Goal: Information Seeking & Learning: Find specific fact

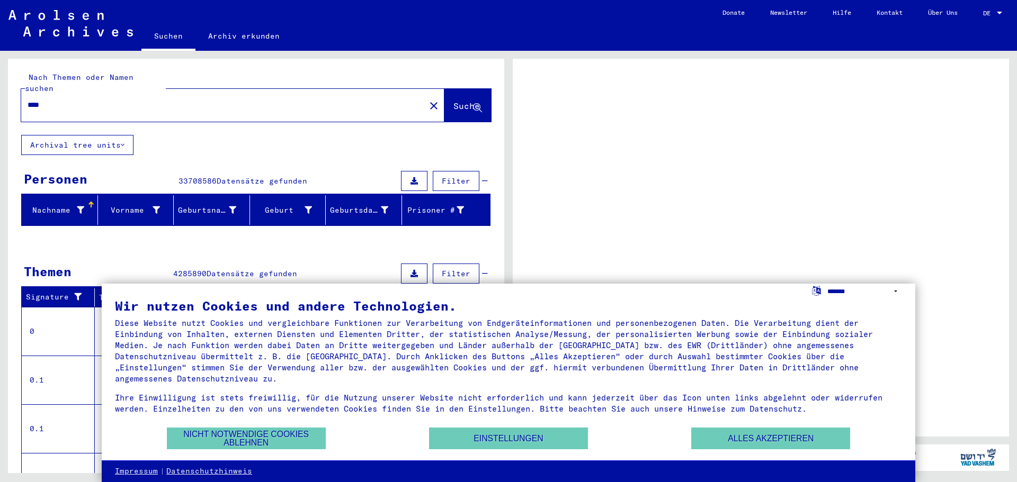
click at [896, 291] on select "**********" at bounding box center [864, 291] width 75 height 15
select select "*****"
click at [827, 284] on select "**********" at bounding box center [864, 291] width 75 height 15
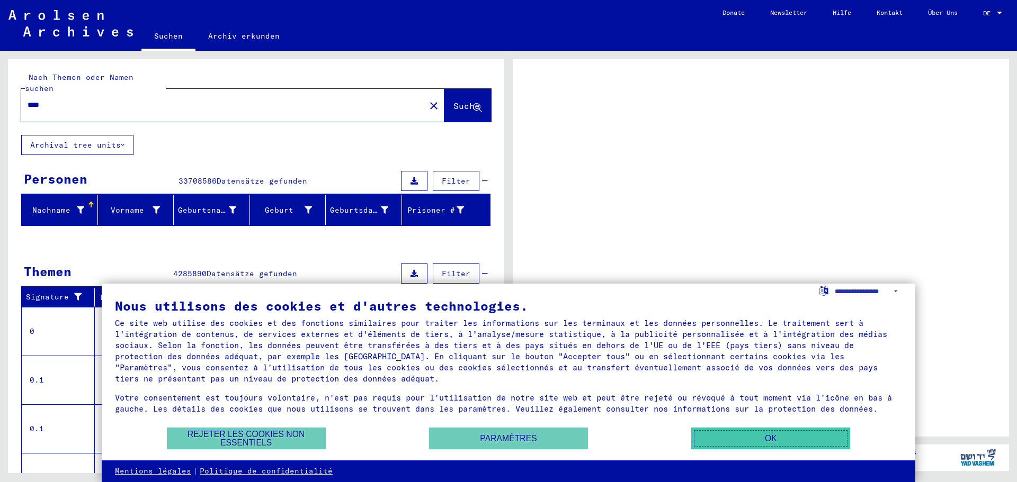
click at [771, 442] on button "OK" at bounding box center [770, 439] width 159 height 22
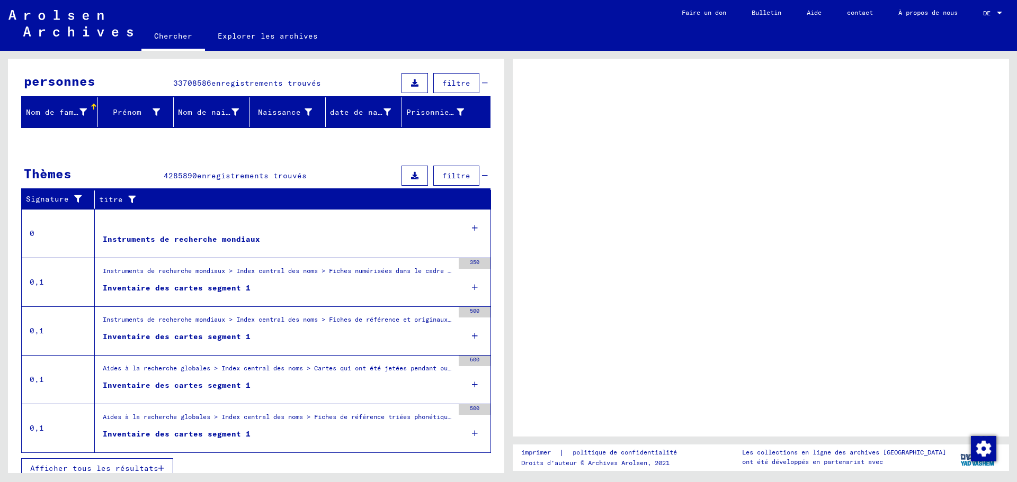
scroll to position [109, 0]
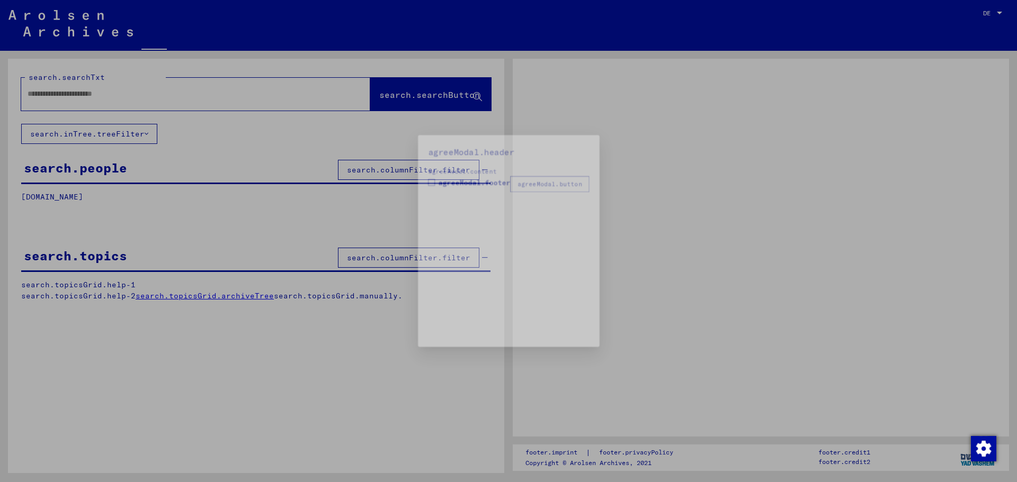
type input "****"
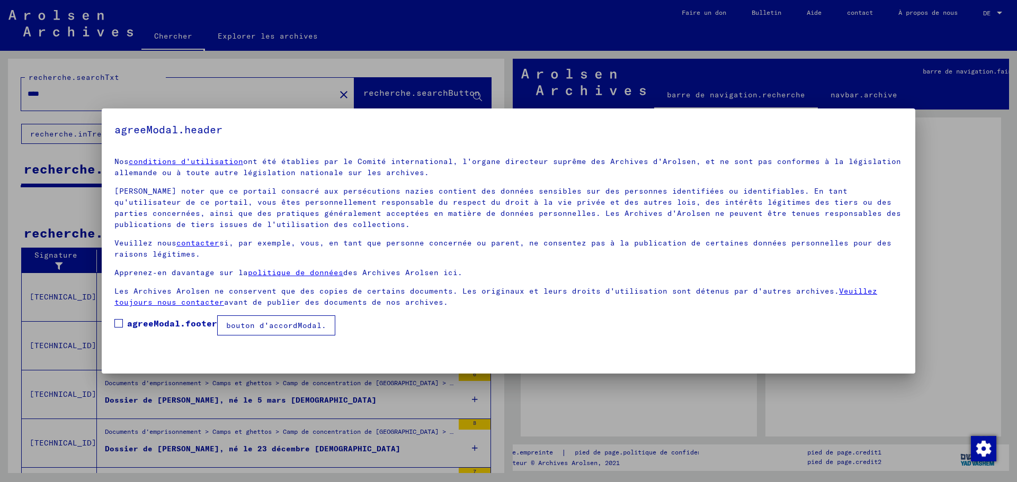
click at [286, 327] on font "bouton d'accordModal." at bounding box center [276, 326] width 100 height 10
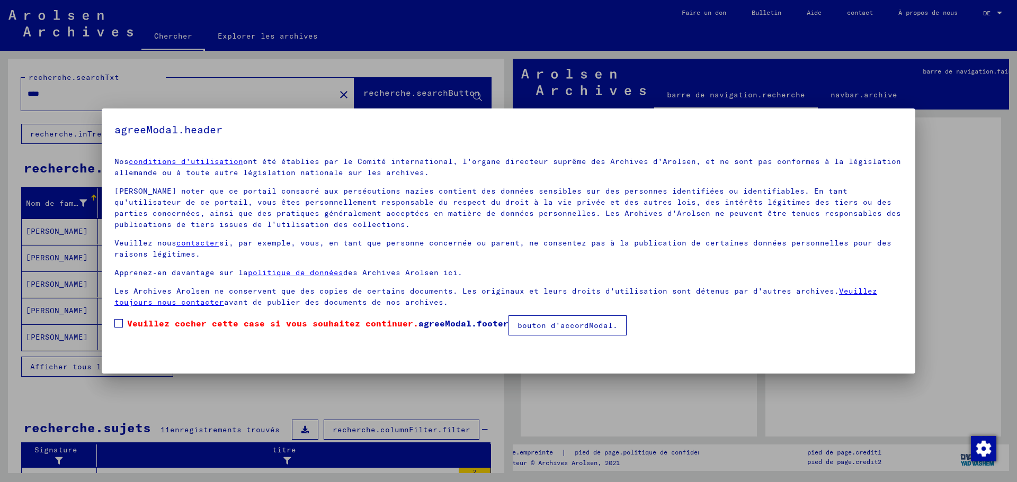
click at [121, 325] on span at bounding box center [118, 323] width 8 height 8
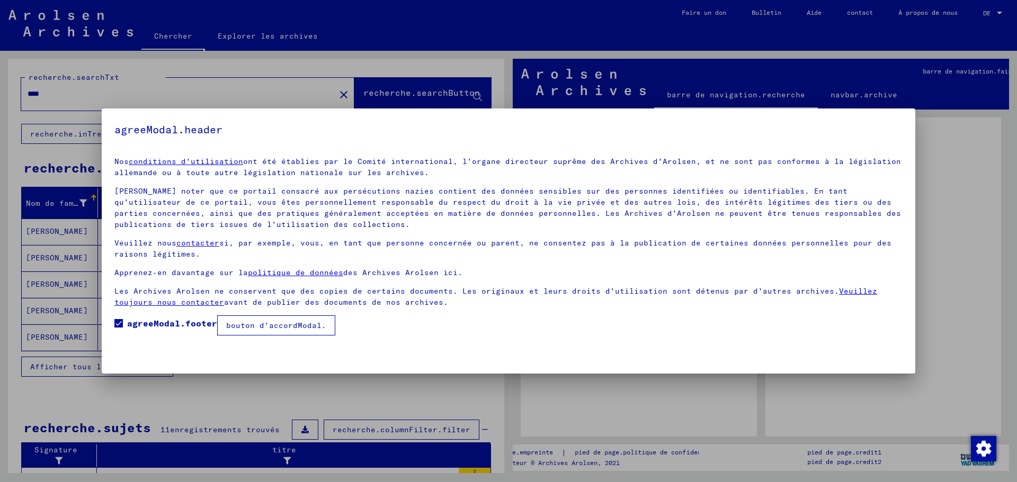
click at [329, 329] on button "bouton d'accordModal." at bounding box center [276, 326] width 118 height 20
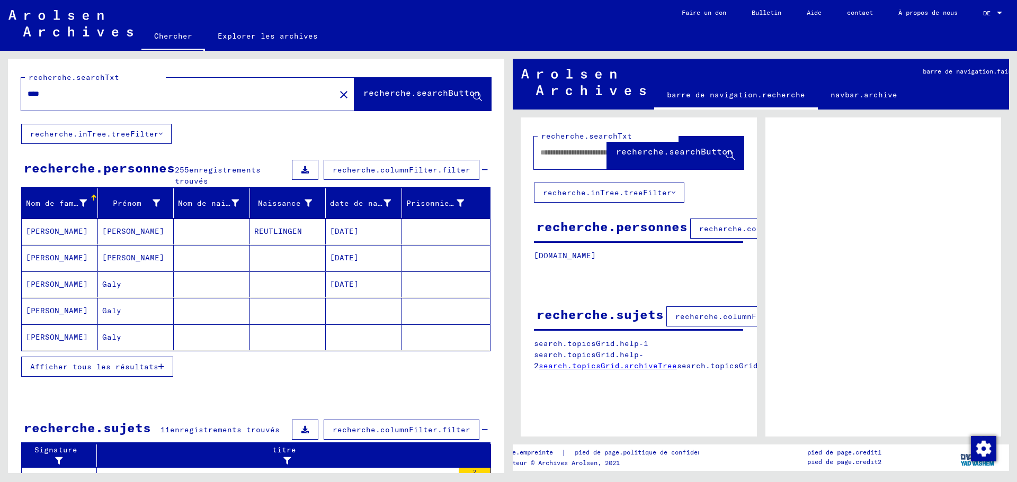
click at [121, 367] on font "Afficher tous les résultats" at bounding box center [94, 367] width 128 height 10
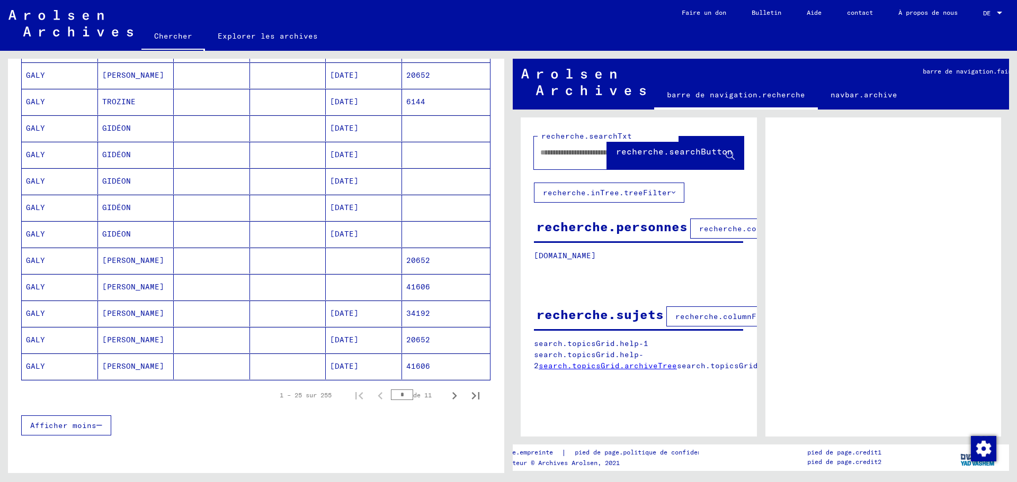
scroll to position [529, 0]
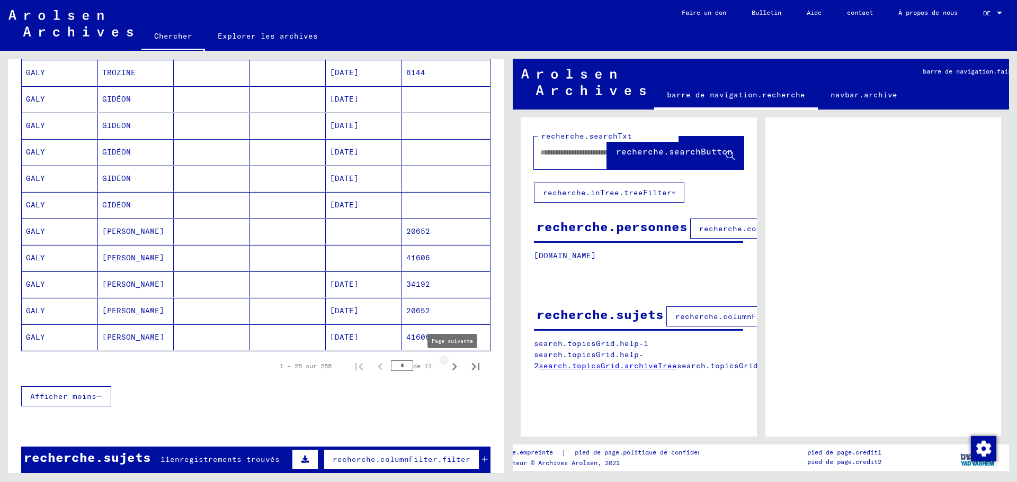
click at [452, 367] on icon "Page suivante" at bounding box center [454, 366] width 5 height 7
type input "*"
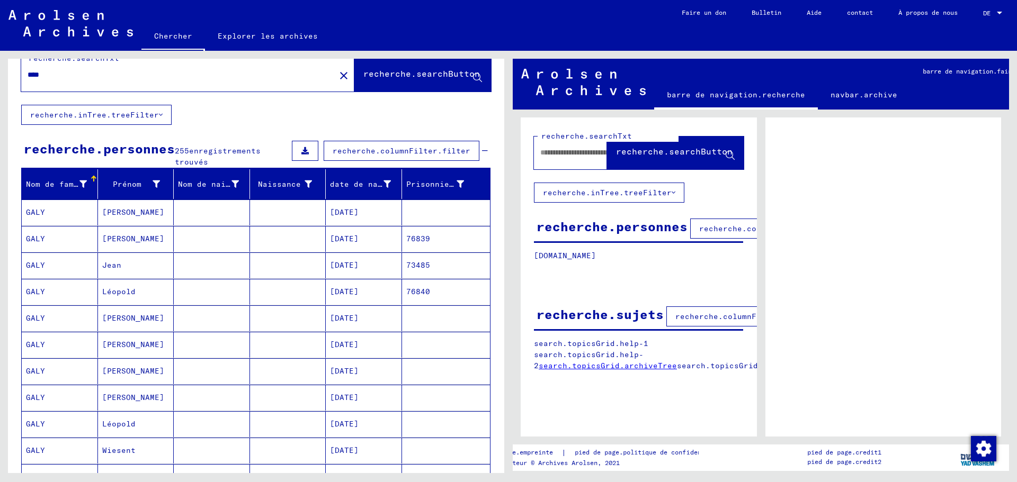
scroll to position [0, 0]
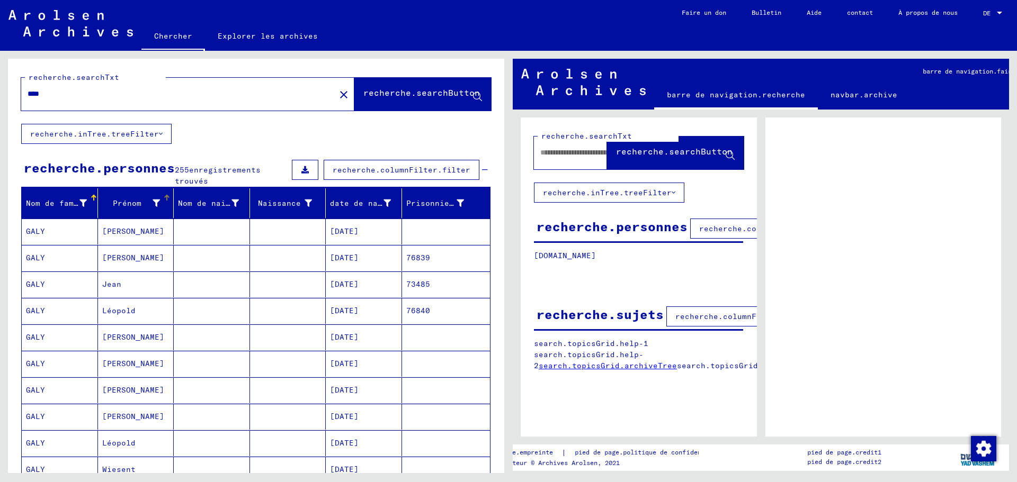
click at [152, 202] on icon at bounding box center [155, 203] width 7 height 7
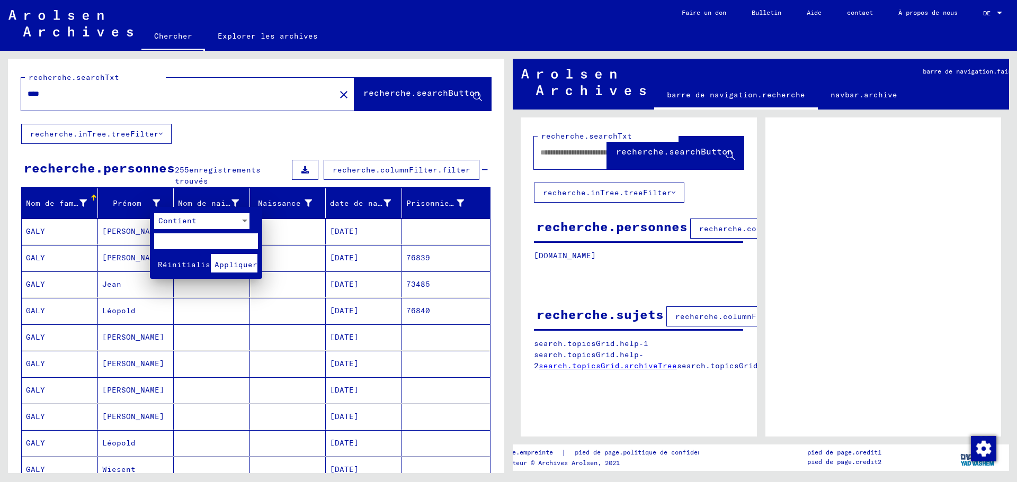
click at [177, 243] on input "text" at bounding box center [206, 242] width 104 height 16
type input "****"
click at [238, 266] on font "Appliquer" at bounding box center [235, 265] width 43 height 10
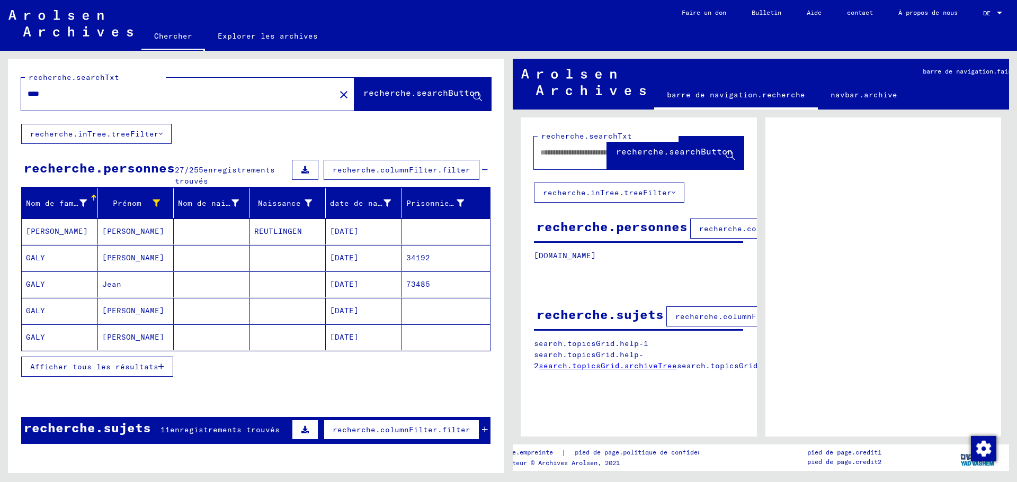
click at [33, 257] on font "GALY" at bounding box center [35, 258] width 19 height 10
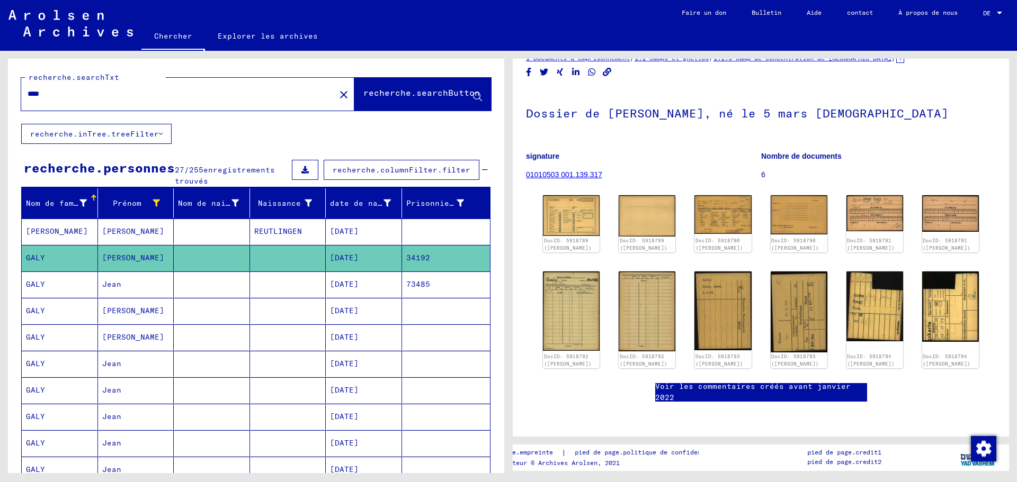
scroll to position [35, 0]
click at [719, 202] on img at bounding box center [723, 214] width 60 height 41
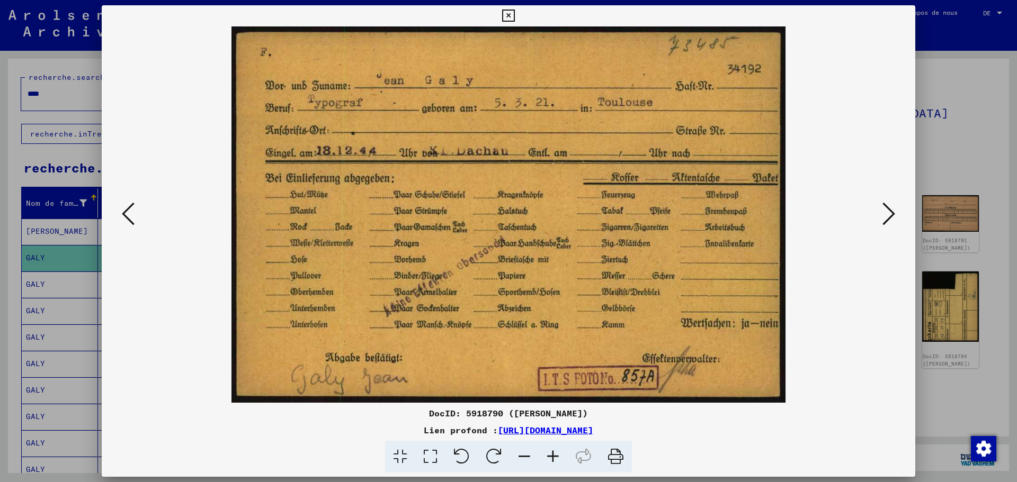
click at [886, 212] on icon at bounding box center [888, 213] width 13 height 25
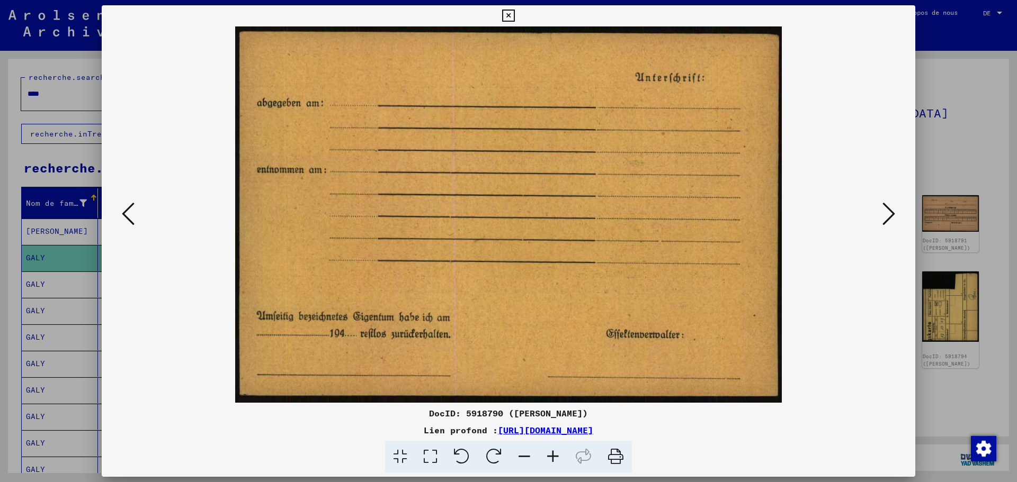
click at [886, 212] on icon at bounding box center [888, 213] width 13 height 25
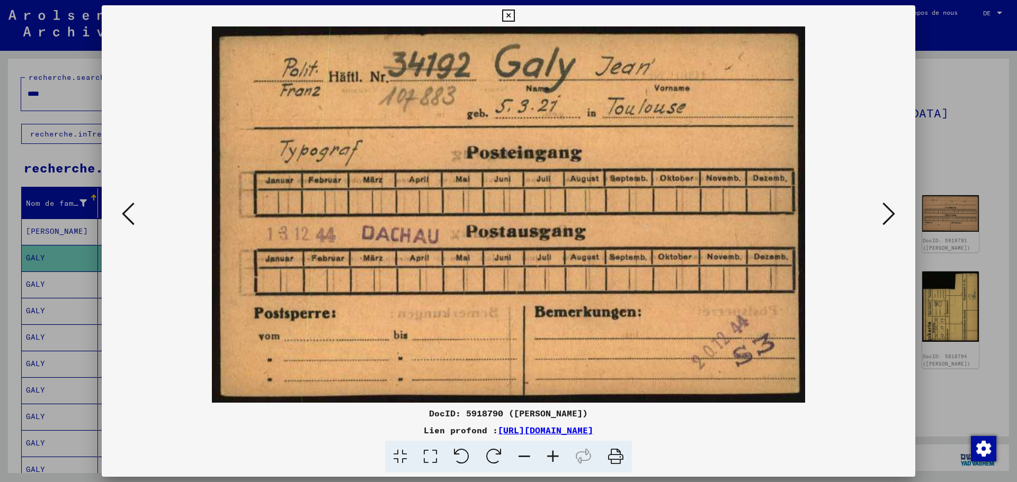
click at [886, 212] on icon at bounding box center [888, 213] width 13 height 25
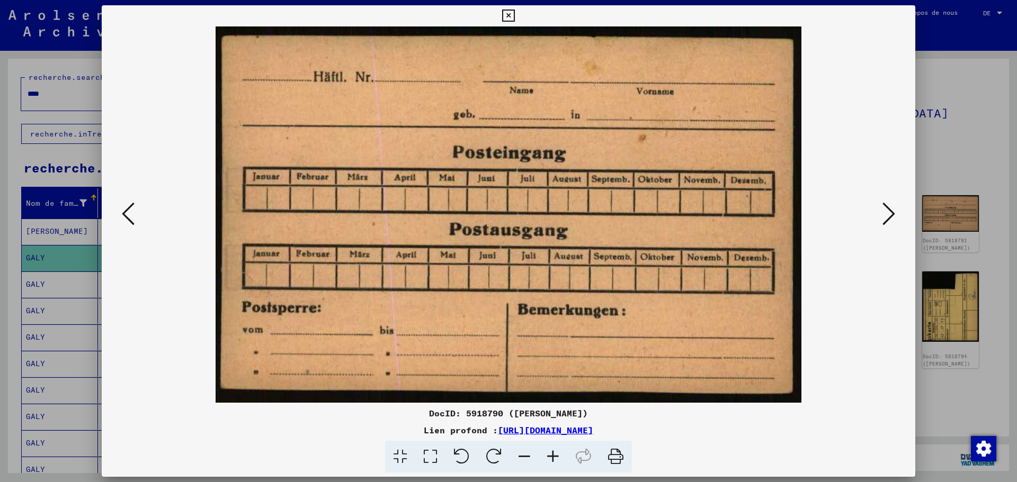
click at [886, 212] on icon at bounding box center [888, 213] width 13 height 25
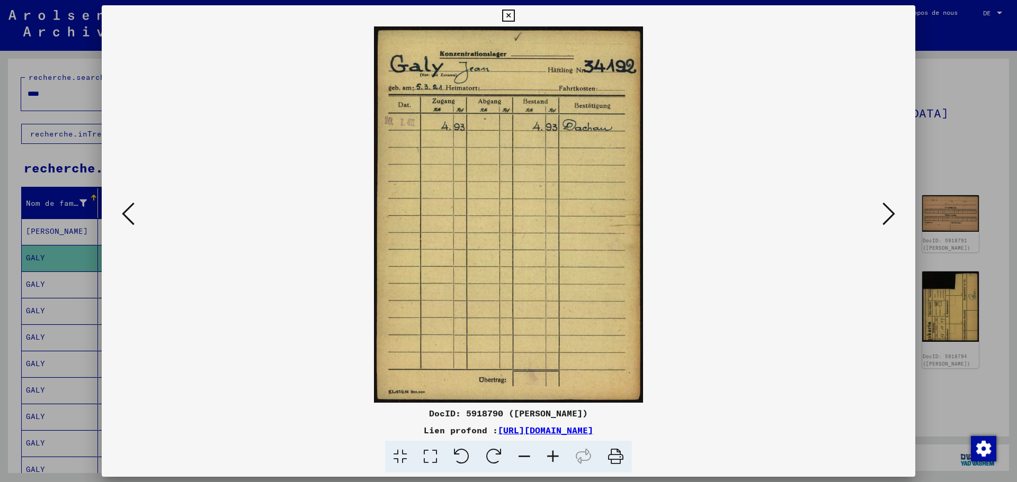
click at [887, 212] on icon at bounding box center [888, 213] width 13 height 25
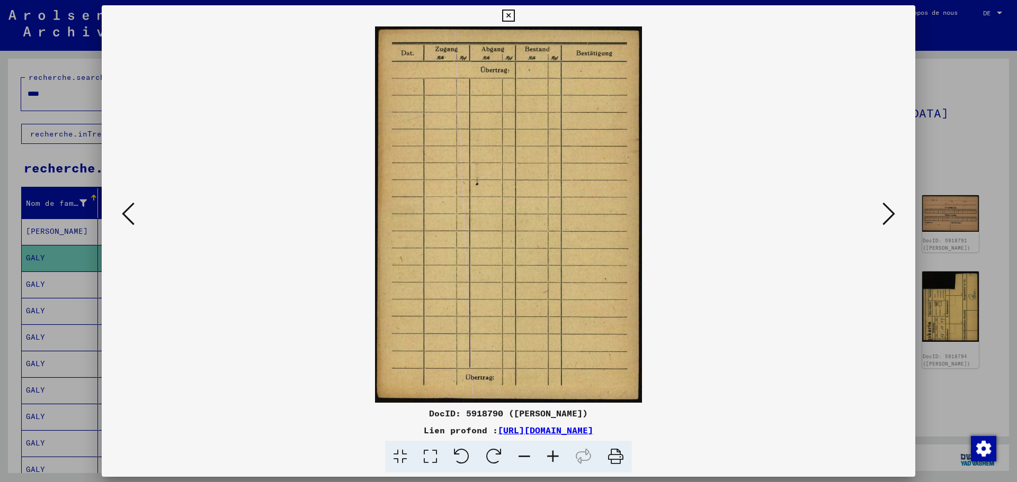
click at [887, 212] on icon at bounding box center [888, 213] width 13 height 25
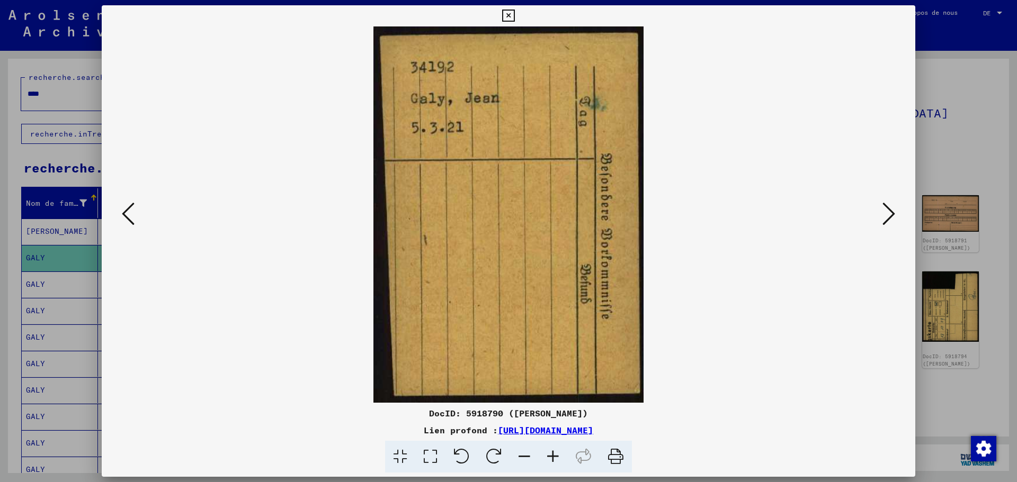
click at [887, 212] on icon at bounding box center [888, 213] width 13 height 25
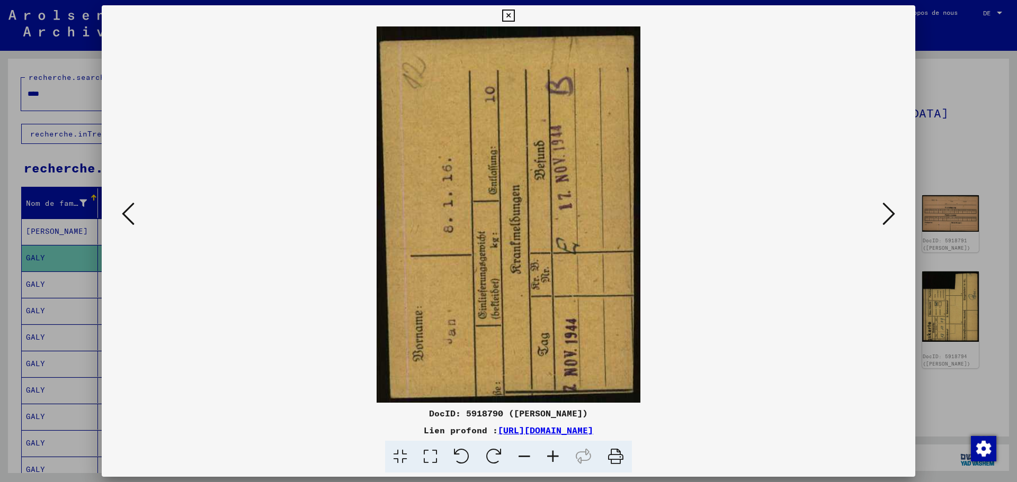
click at [887, 212] on icon at bounding box center [888, 213] width 13 height 25
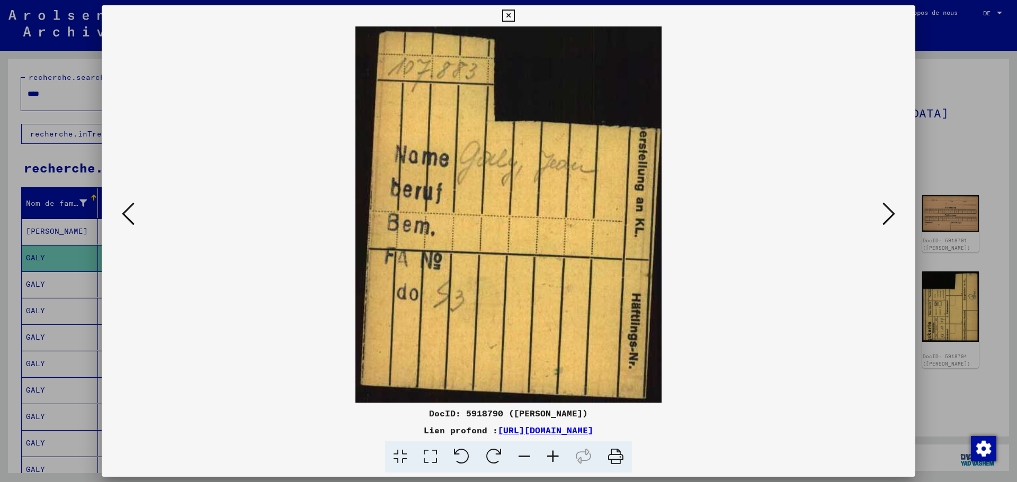
click at [887, 212] on icon at bounding box center [888, 213] width 13 height 25
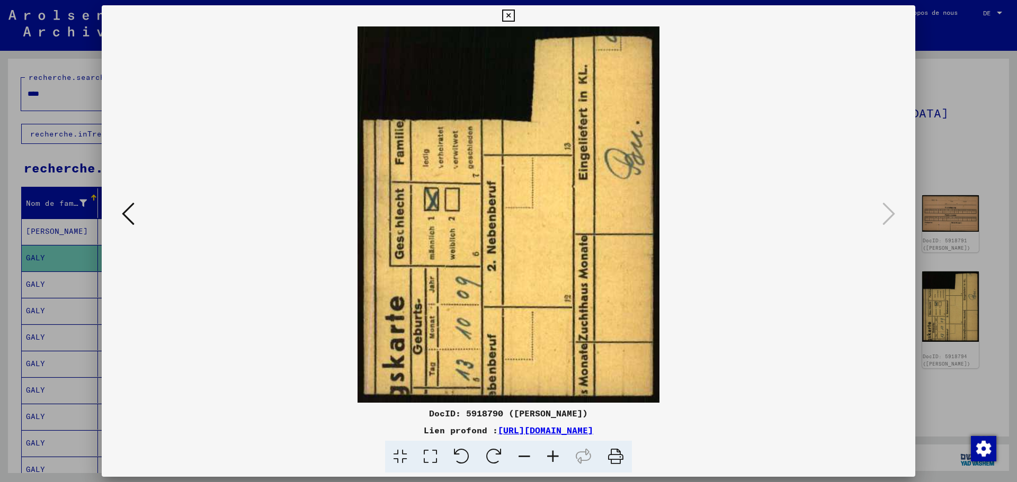
click at [507, 13] on icon at bounding box center [508, 16] width 12 height 13
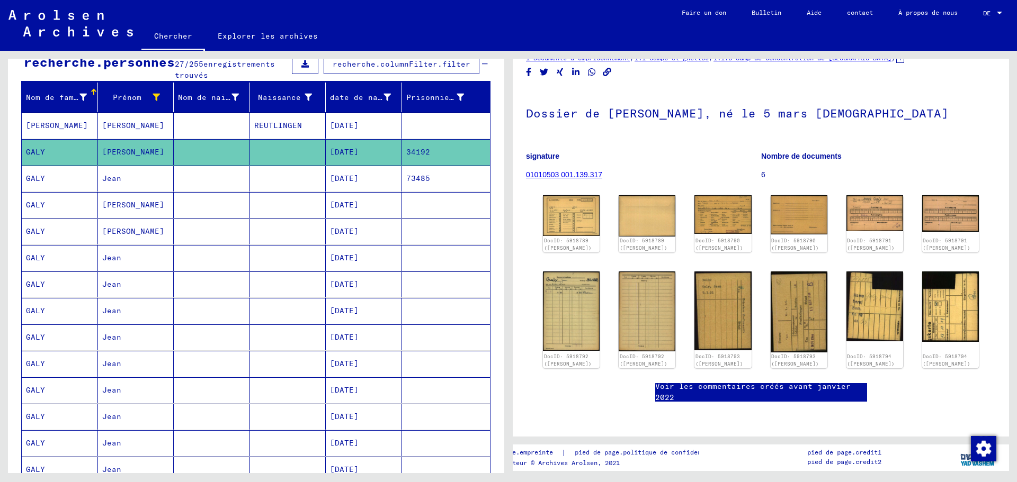
scroll to position [159, 0]
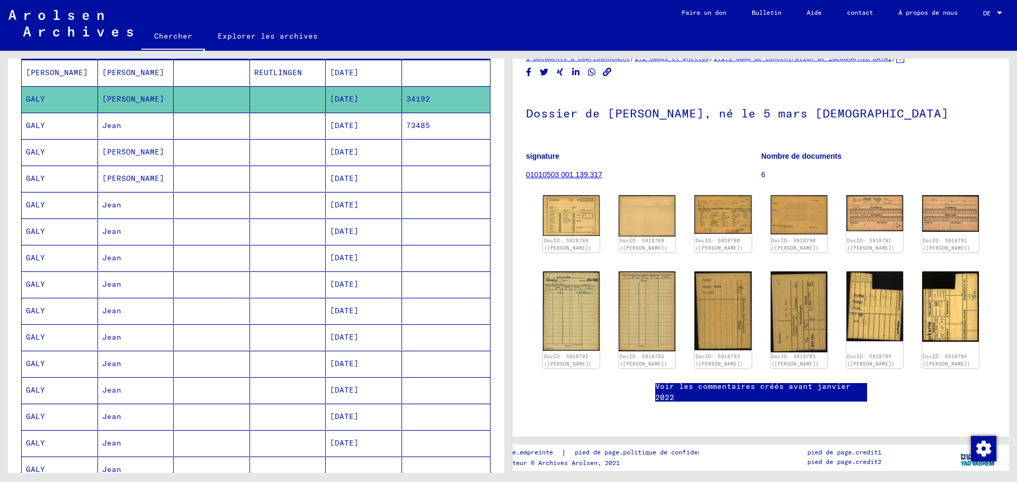
click at [34, 203] on font "GALY" at bounding box center [35, 205] width 19 height 10
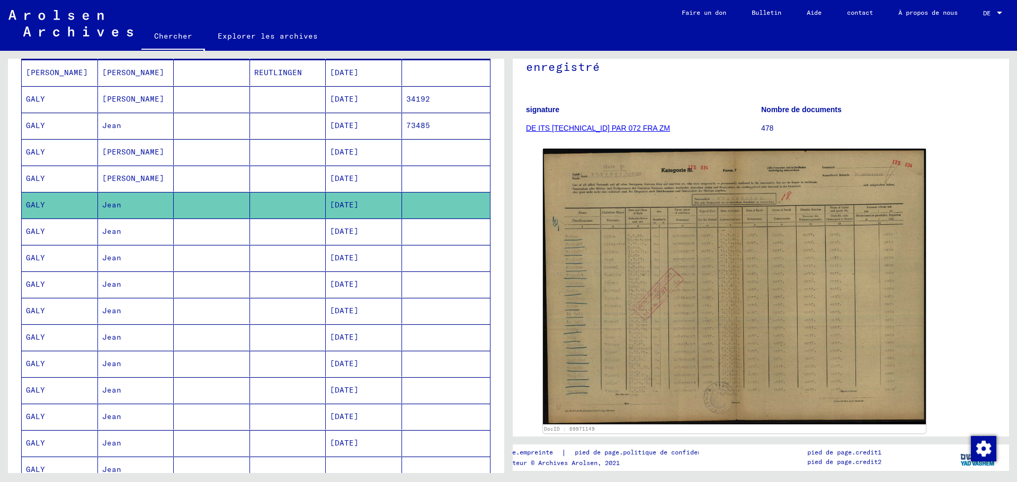
scroll to position [159, 0]
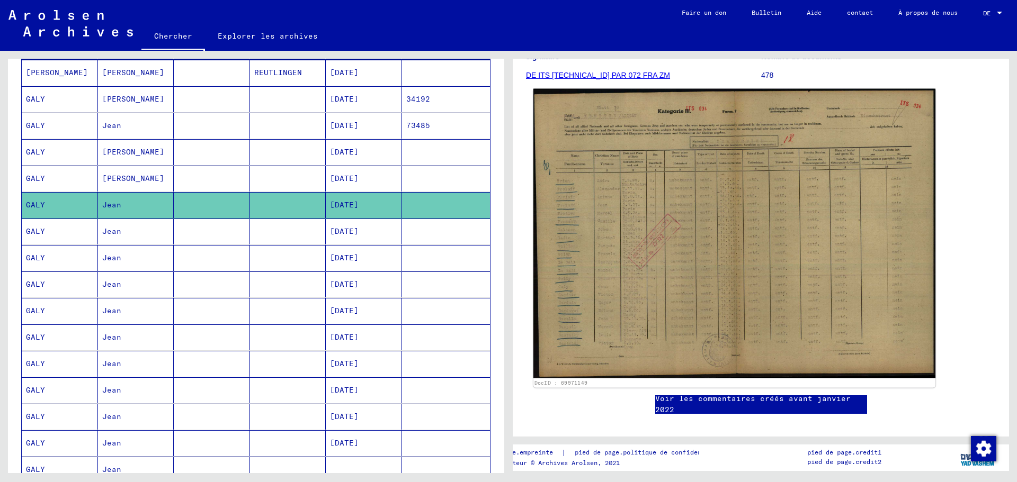
click at [725, 248] on img at bounding box center [734, 234] width 402 height 290
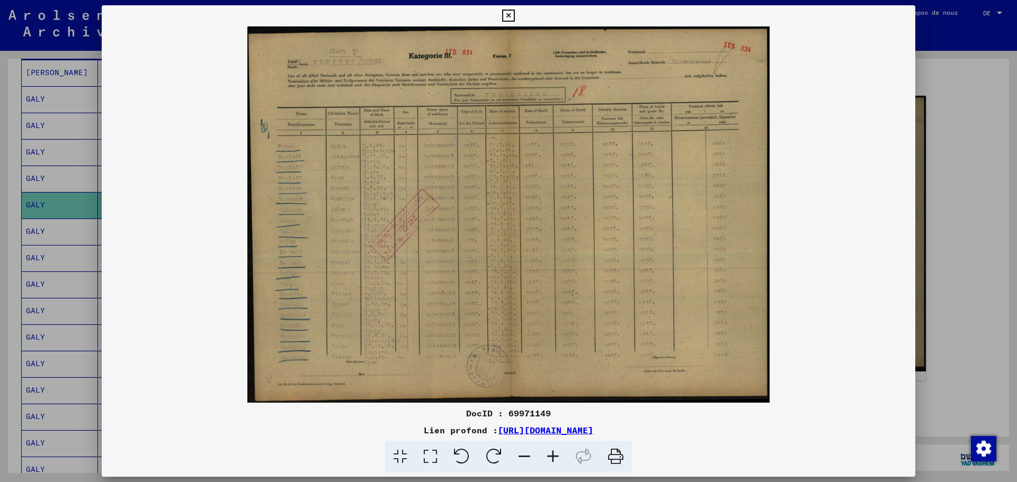
click at [554, 457] on icon at bounding box center [552, 457] width 29 height 32
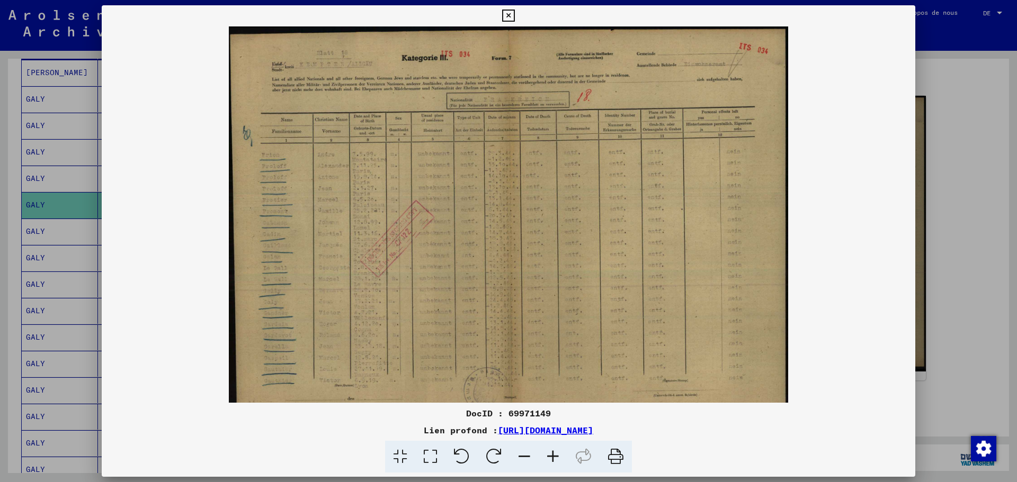
click at [554, 457] on icon at bounding box center [552, 457] width 29 height 32
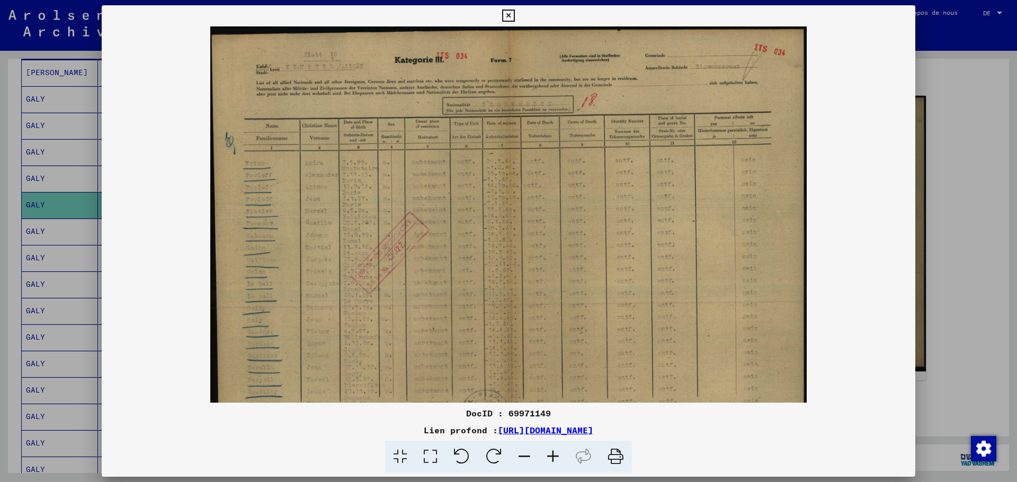
click at [554, 457] on icon at bounding box center [552, 457] width 29 height 32
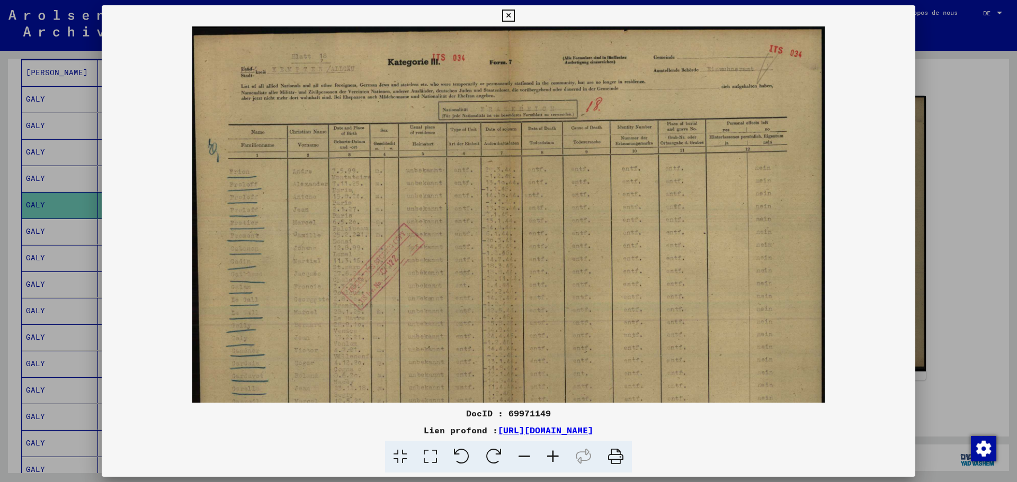
click at [554, 457] on icon at bounding box center [552, 457] width 29 height 32
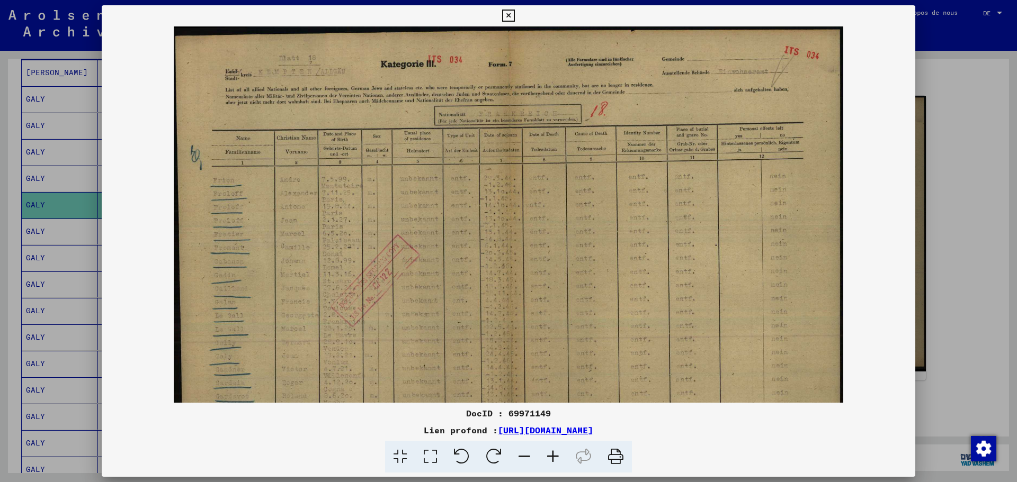
click at [554, 457] on icon at bounding box center [552, 457] width 29 height 32
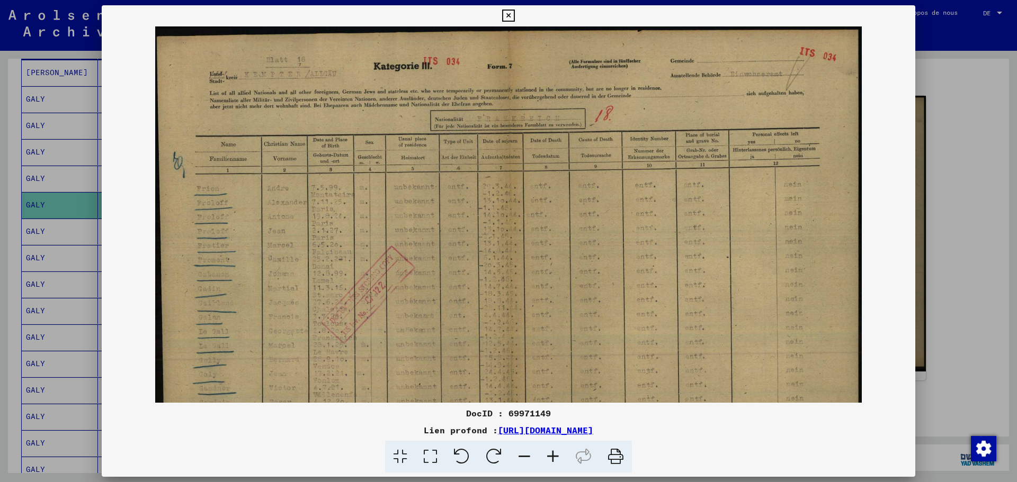
click at [554, 457] on icon at bounding box center [552, 457] width 29 height 32
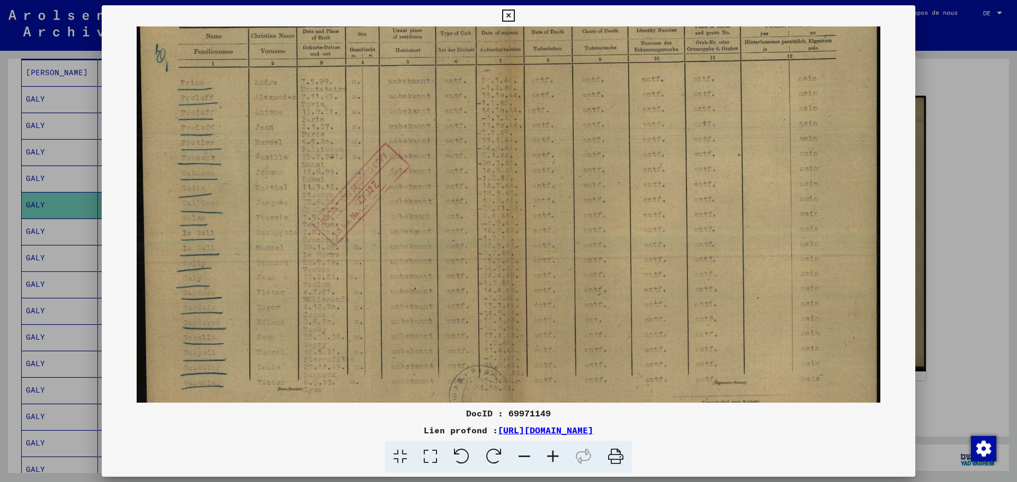
scroll to position [115, 0]
drag, startPoint x: 269, startPoint y: 279, endPoint x: 281, endPoint y: 164, distance: 115.5
click at [281, 164] on img at bounding box center [508, 179] width 743 height 535
click at [508, 16] on icon at bounding box center [508, 16] width 12 height 13
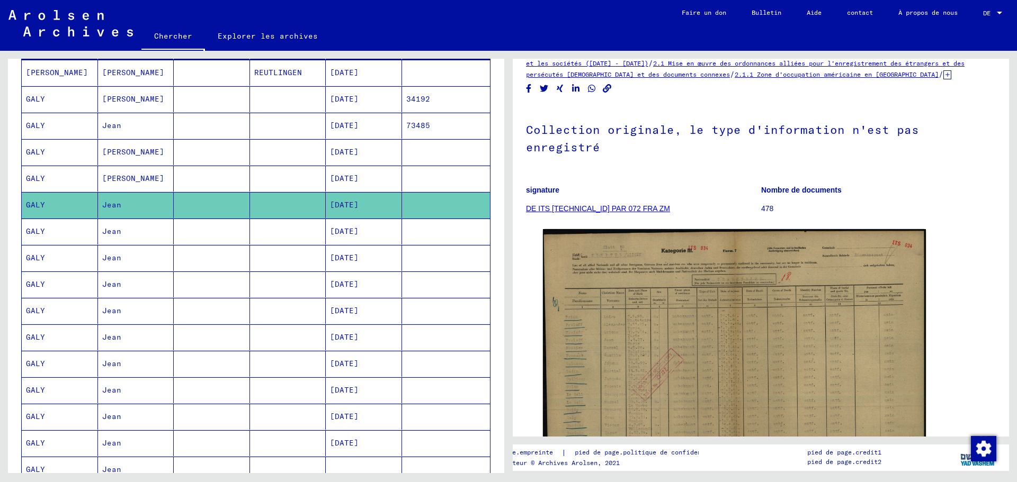
scroll to position [0, 0]
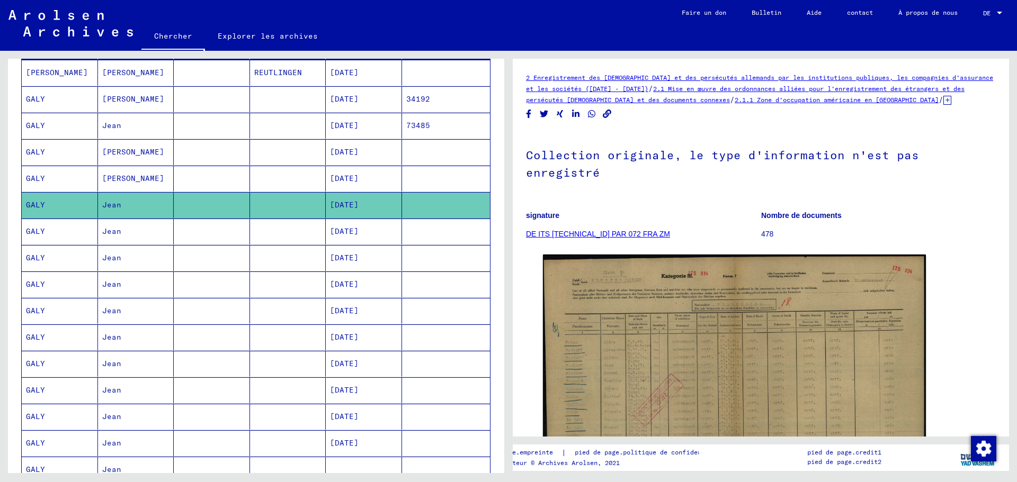
click at [616, 232] on font "DE ITS [TECHNICAL_ID] PAR 072 FRA ZM" at bounding box center [598, 234] width 144 height 8
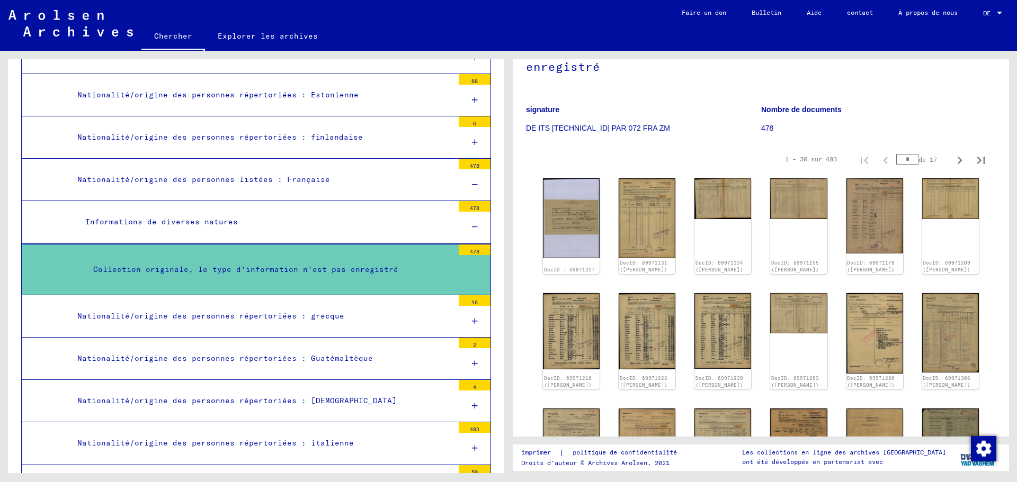
scroll to position [159, 0]
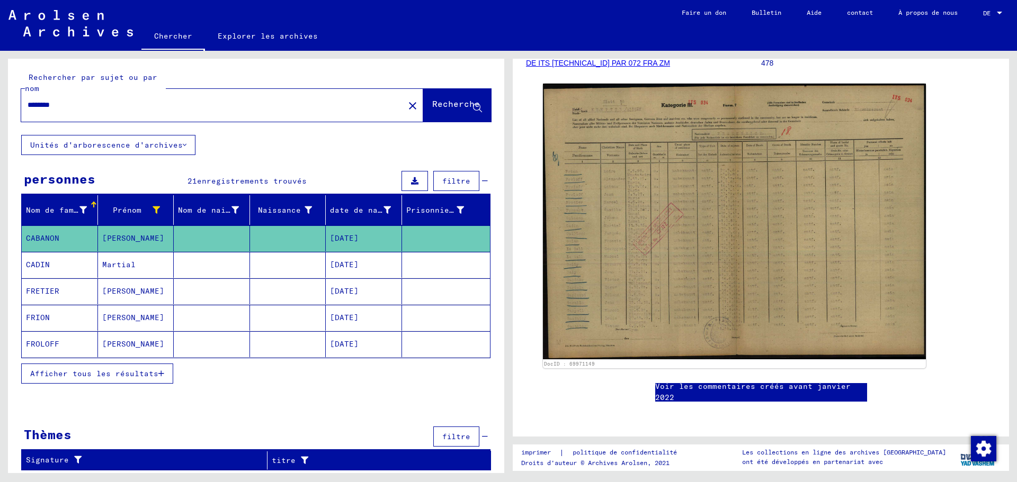
scroll to position [212, 0]
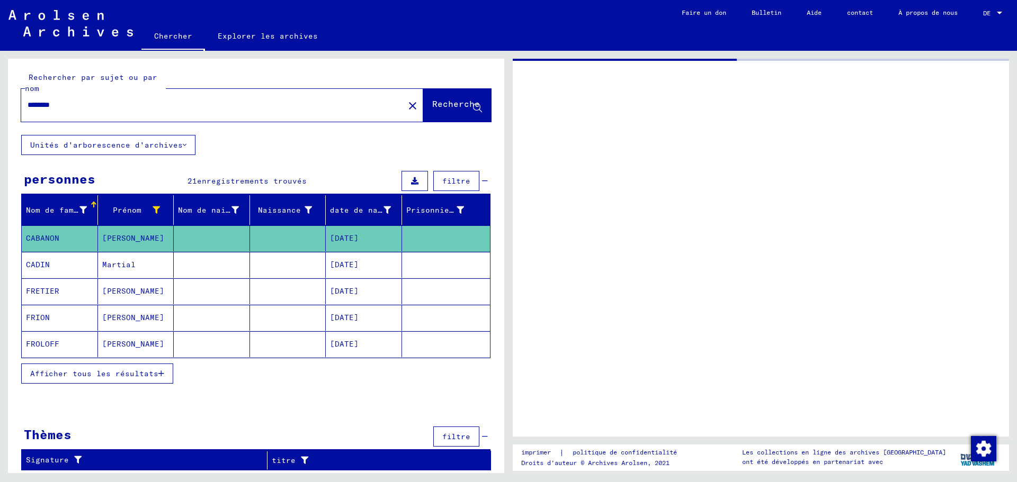
type input "****"
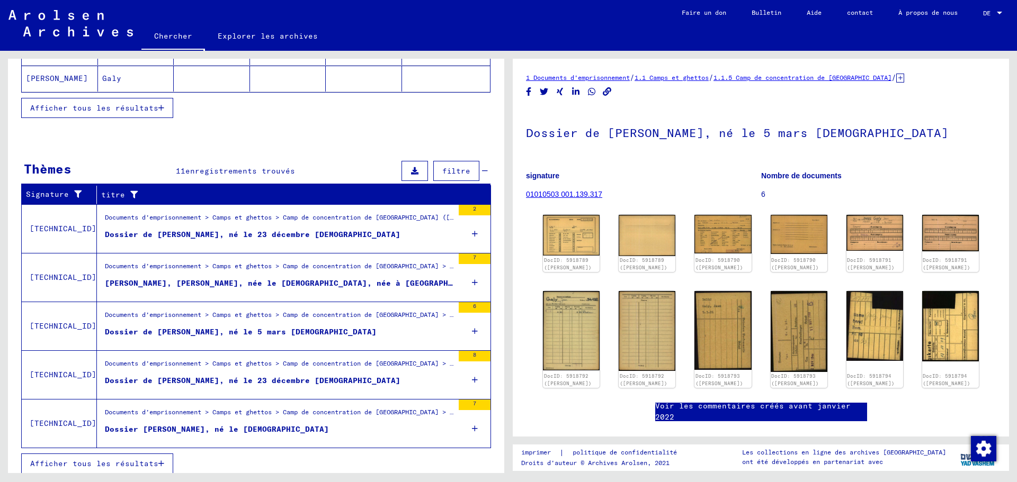
scroll to position [272, 0]
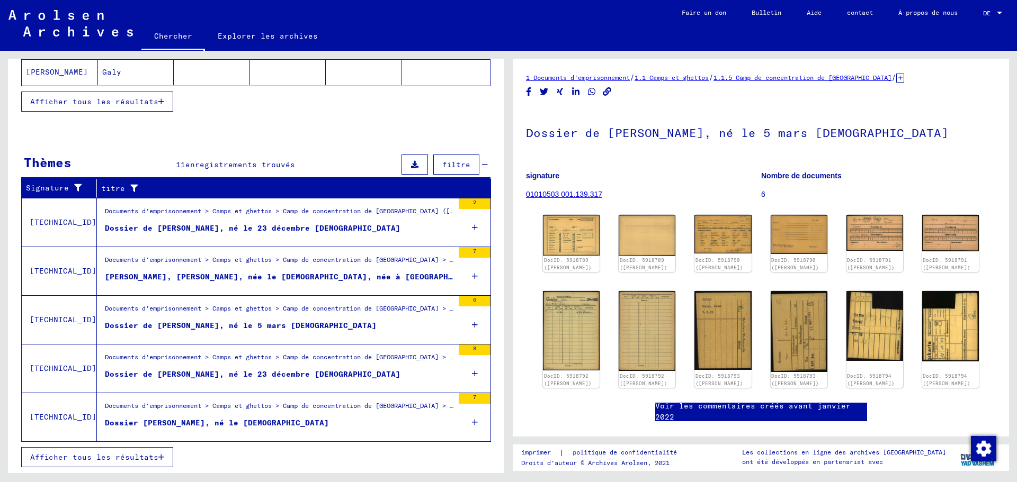
click at [141, 457] on font "Afficher tous les résultats" at bounding box center [94, 458] width 128 height 10
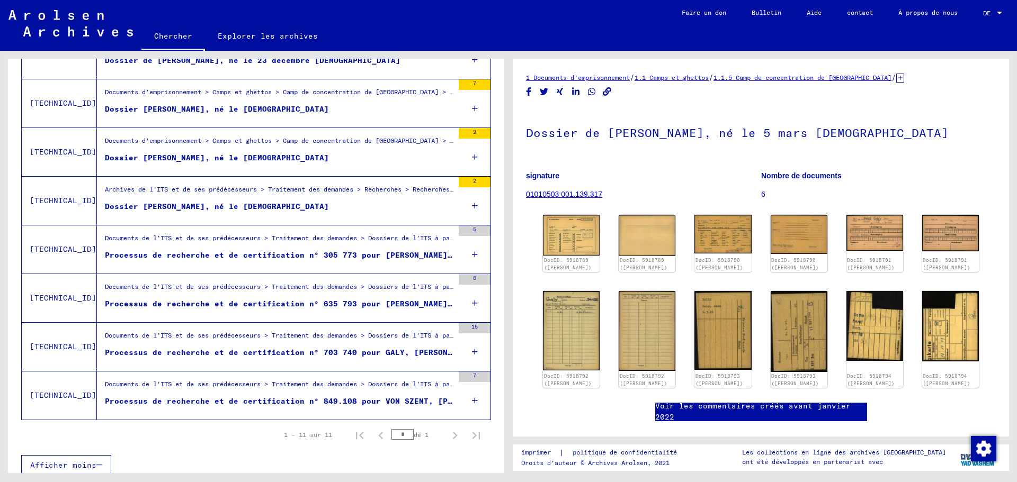
scroll to position [400, 0]
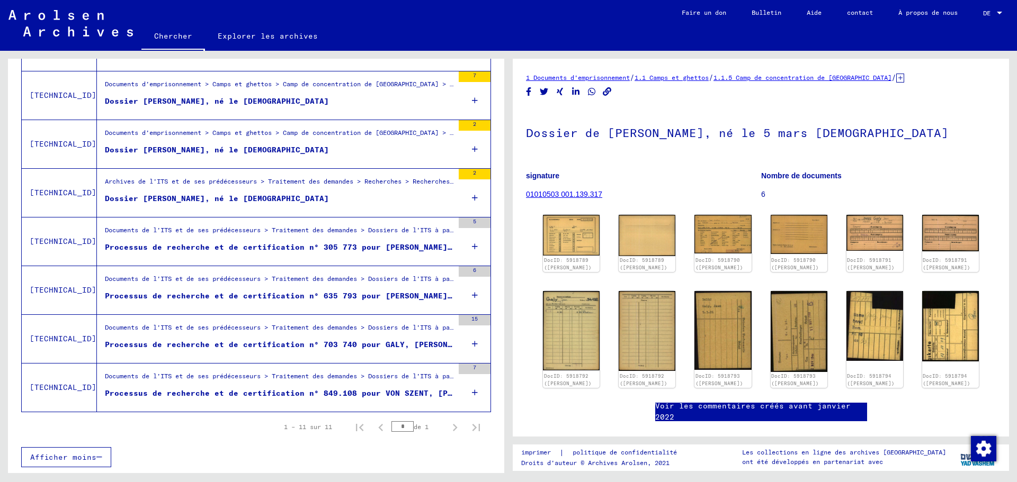
click at [385, 292] on font "Processus de recherche et de certification n° 635 793 pour [PERSON_NAME] né le …" at bounding box center [336, 296] width 462 height 10
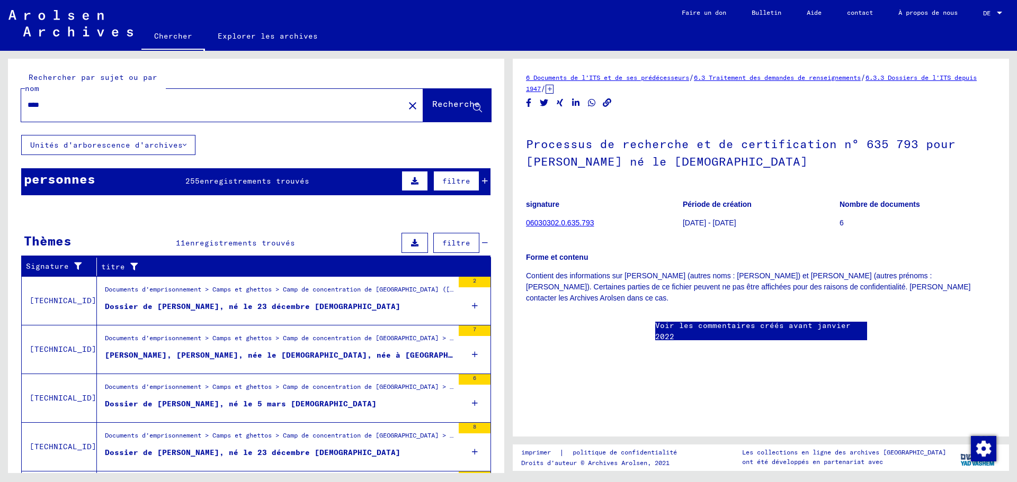
click at [253, 183] on font "enregistrements trouvés" at bounding box center [255, 181] width 110 height 10
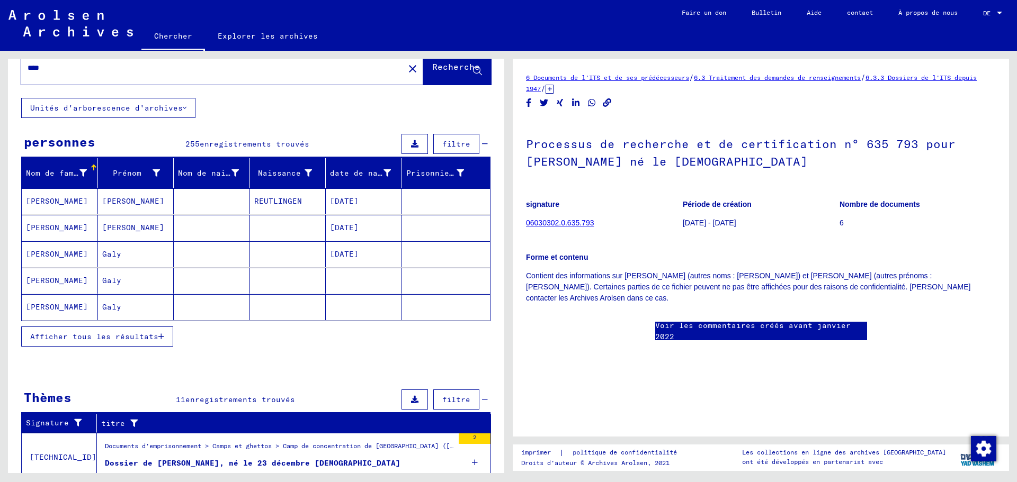
scroll to position [53, 0]
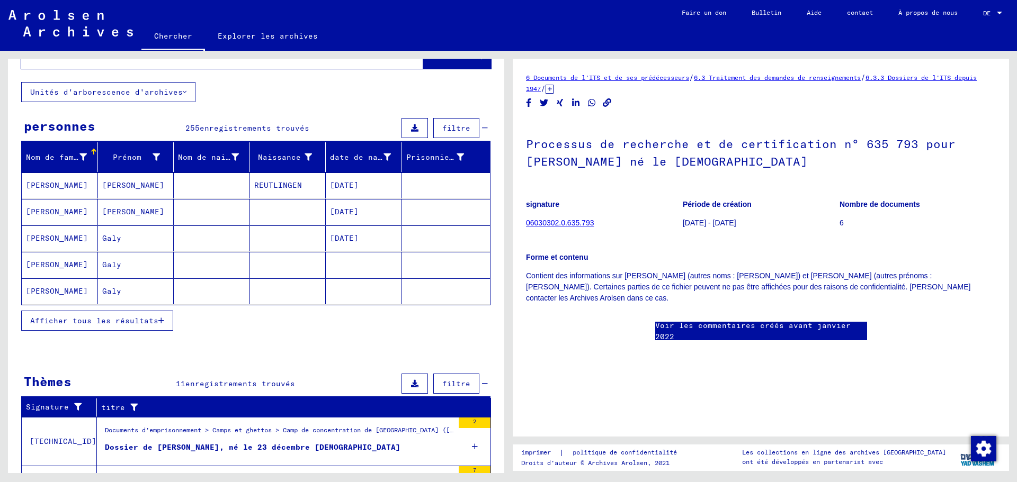
click at [140, 323] on font "Afficher tous les résultats" at bounding box center [94, 321] width 128 height 10
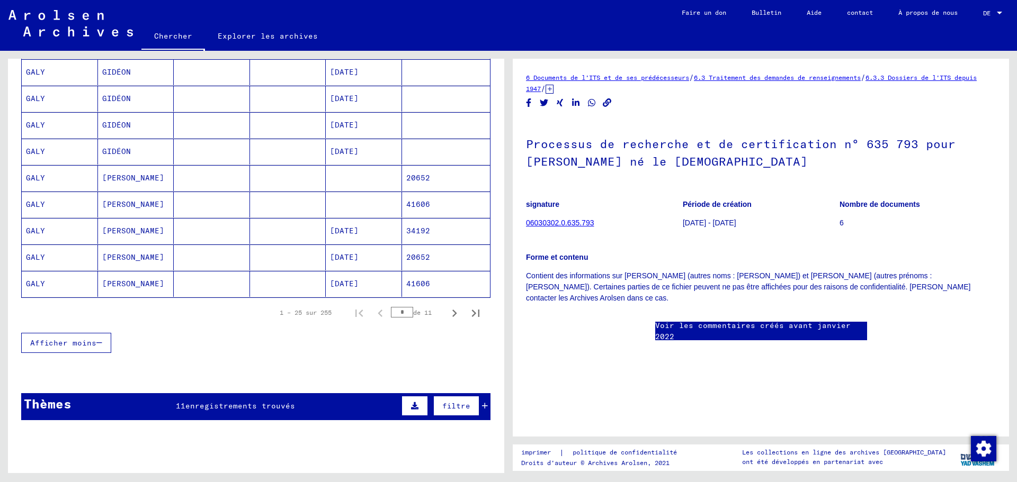
scroll to position [635, 0]
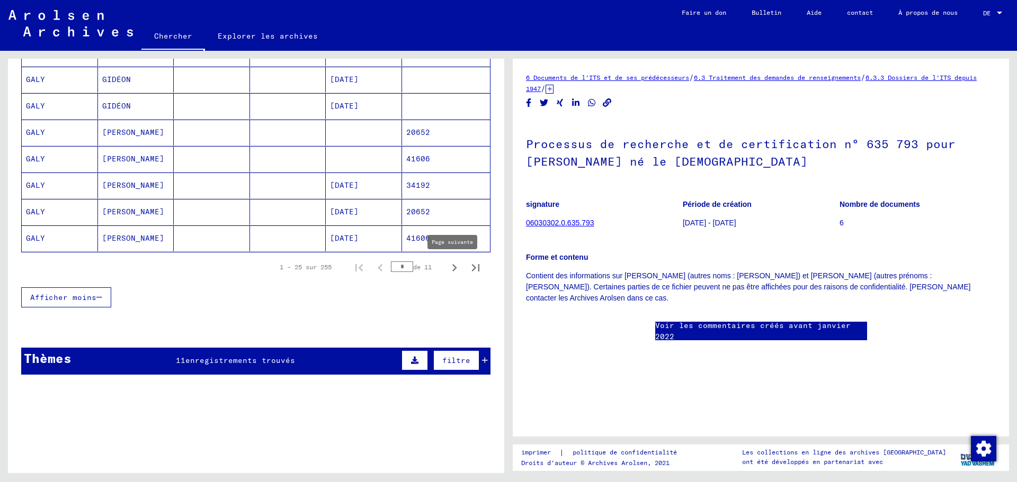
click at [447, 267] on icon "Page suivante" at bounding box center [454, 268] width 15 height 15
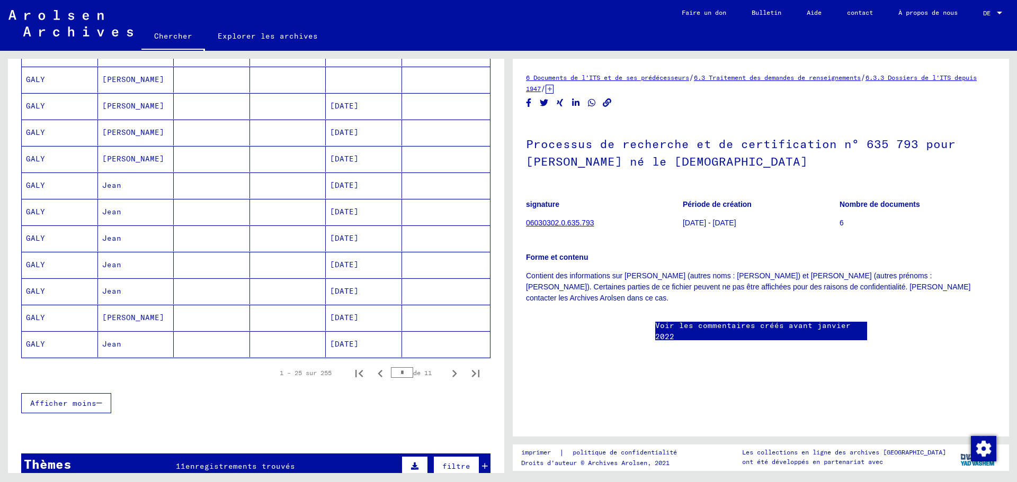
scroll to position [477, 0]
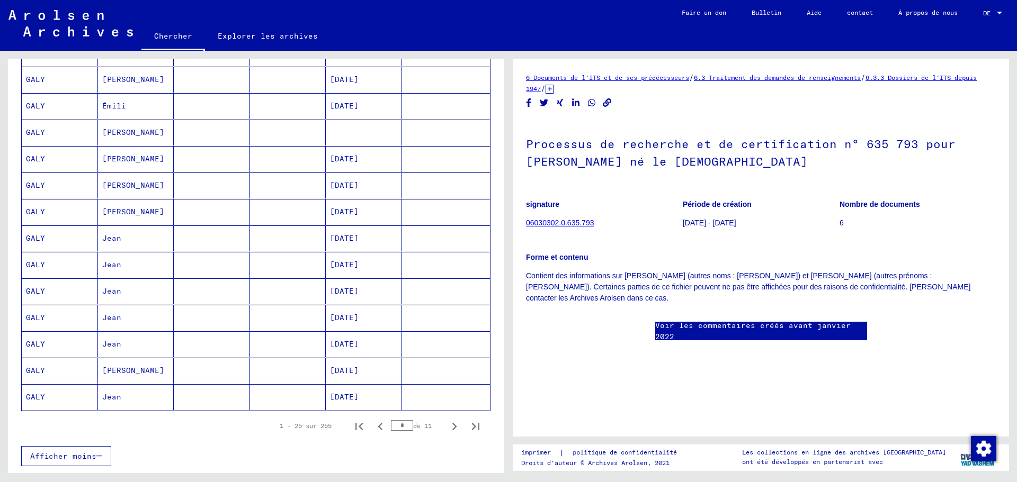
click at [346, 240] on font "[DATE]" at bounding box center [344, 239] width 29 height 10
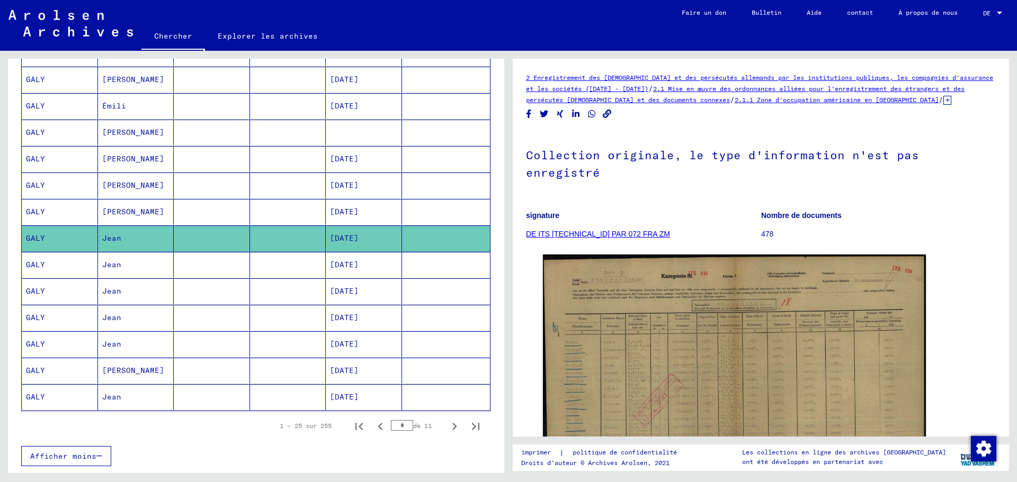
click at [344, 266] on font "[DATE]" at bounding box center [344, 265] width 29 height 10
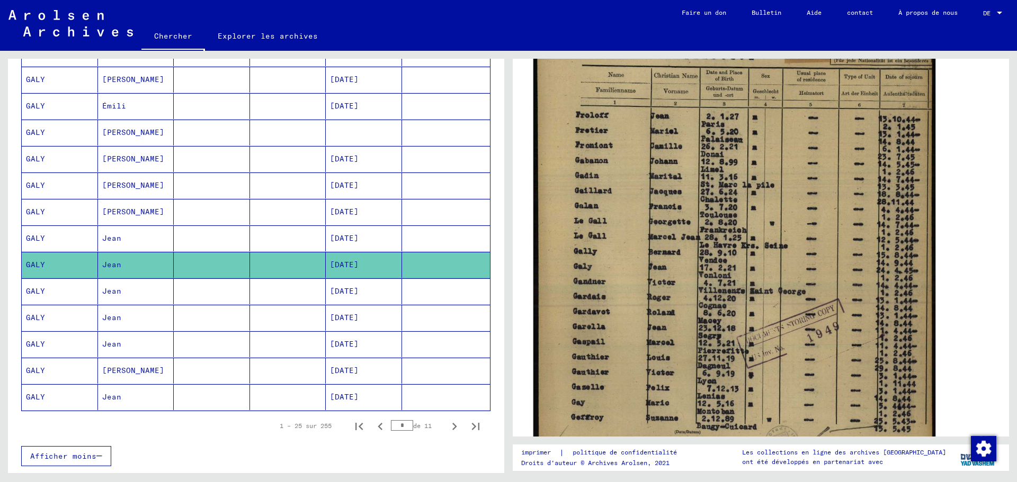
scroll to position [318, 0]
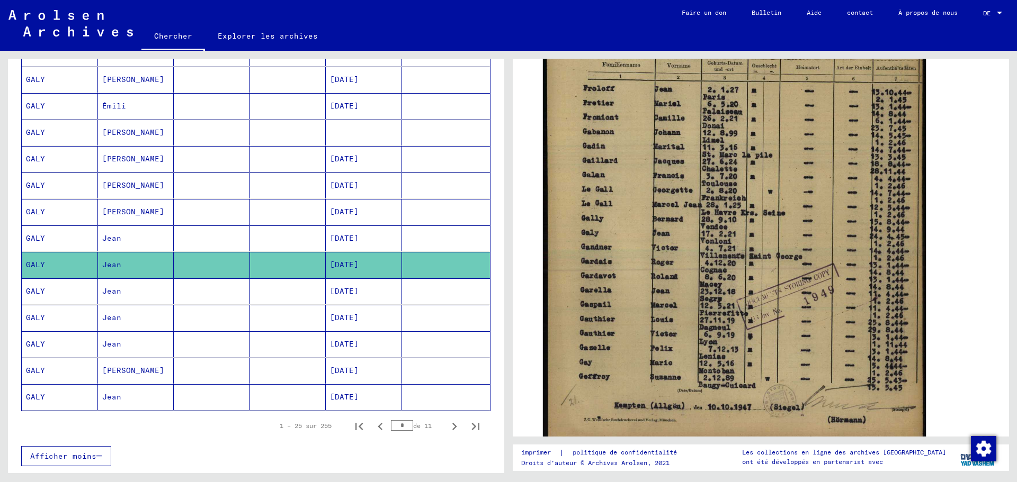
click at [343, 291] on font "[DATE]" at bounding box center [344, 291] width 29 height 10
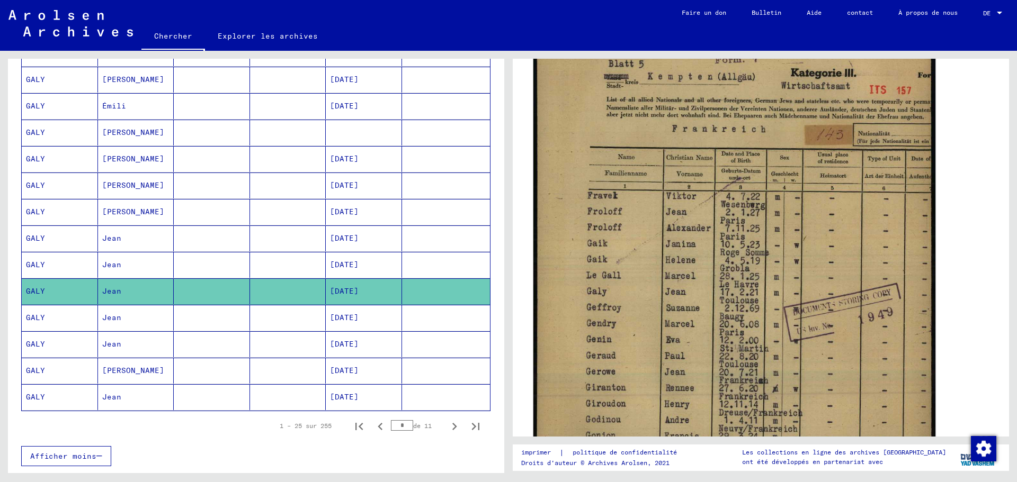
scroll to position [265, 0]
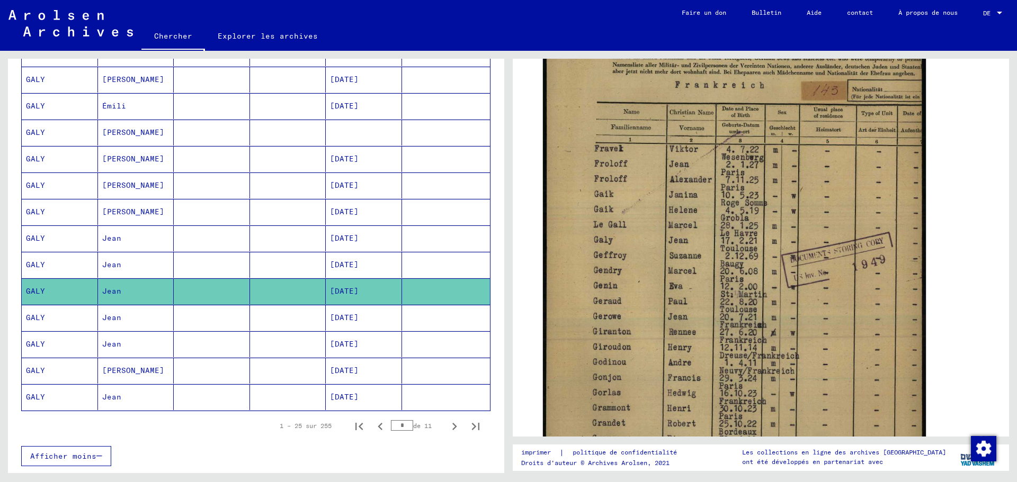
click at [353, 315] on font "[DATE]" at bounding box center [344, 318] width 29 height 10
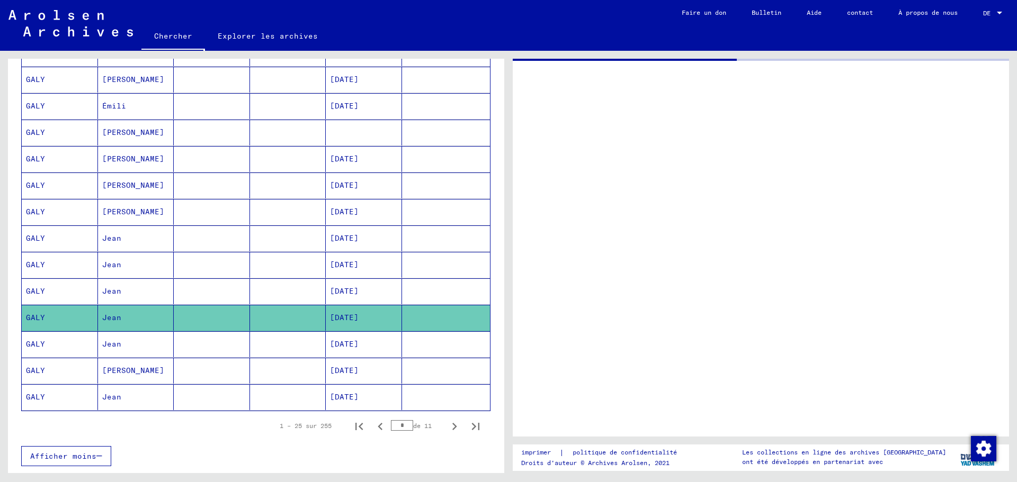
click at [339, 239] on font "[DATE]" at bounding box center [344, 239] width 29 height 10
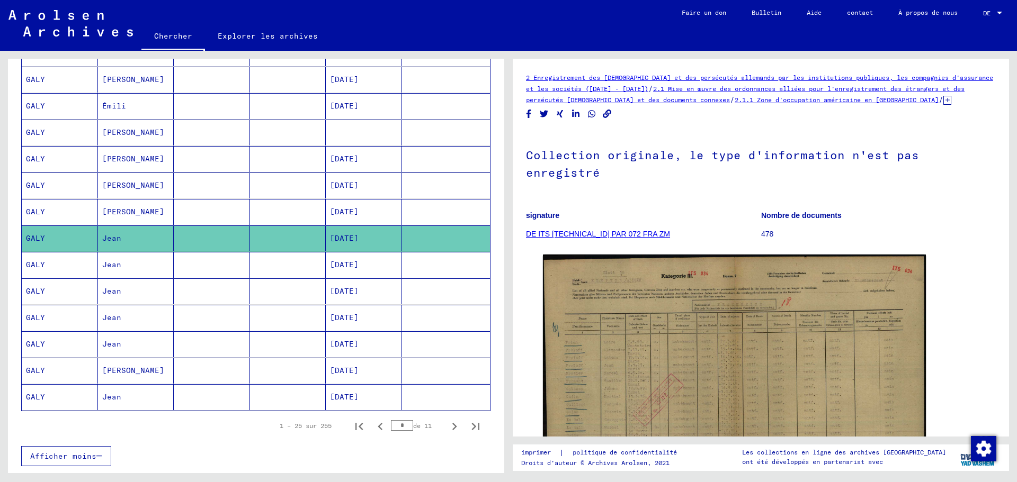
click at [358, 263] on font "[DATE]" at bounding box center [344, 265] width 29 height 10
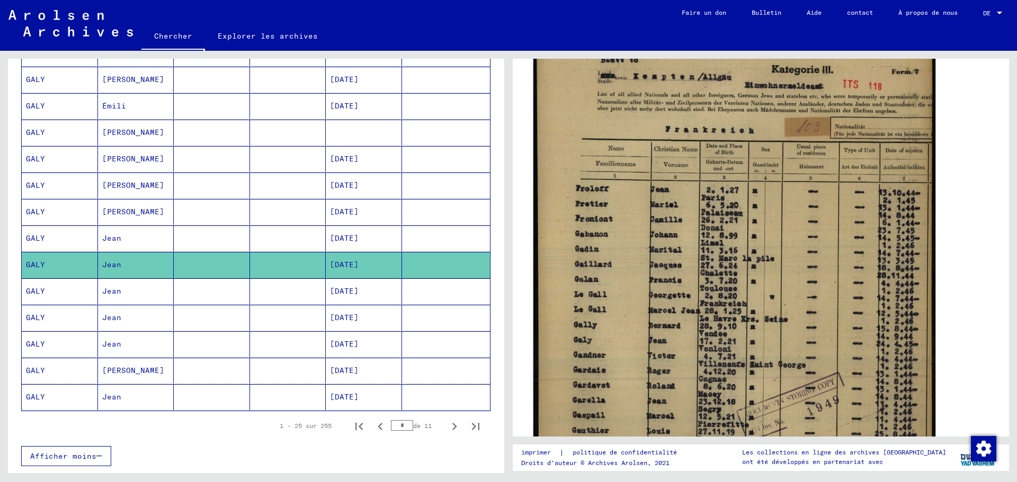
scroll to position [265, 0]
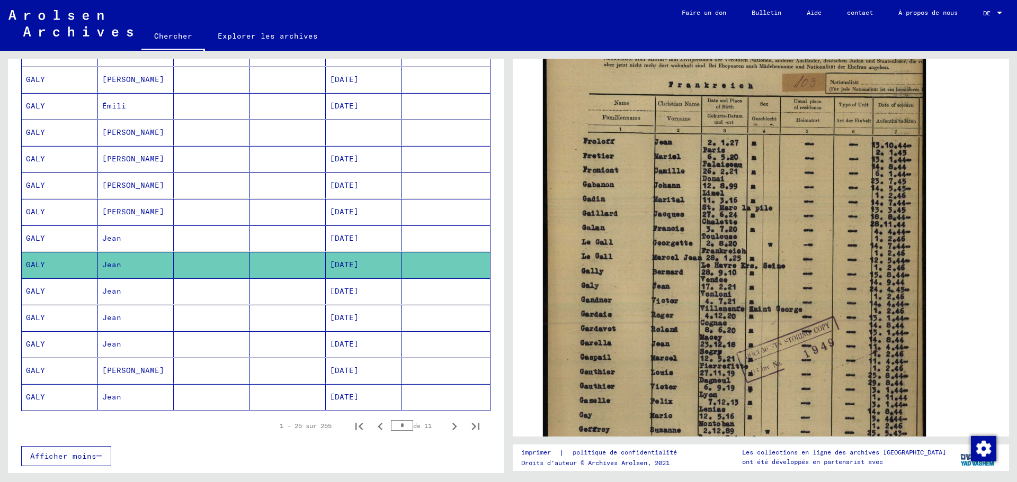
click at [350, 292] on font "[DATE]" at bounding box center [344, 291] width 29 height 10
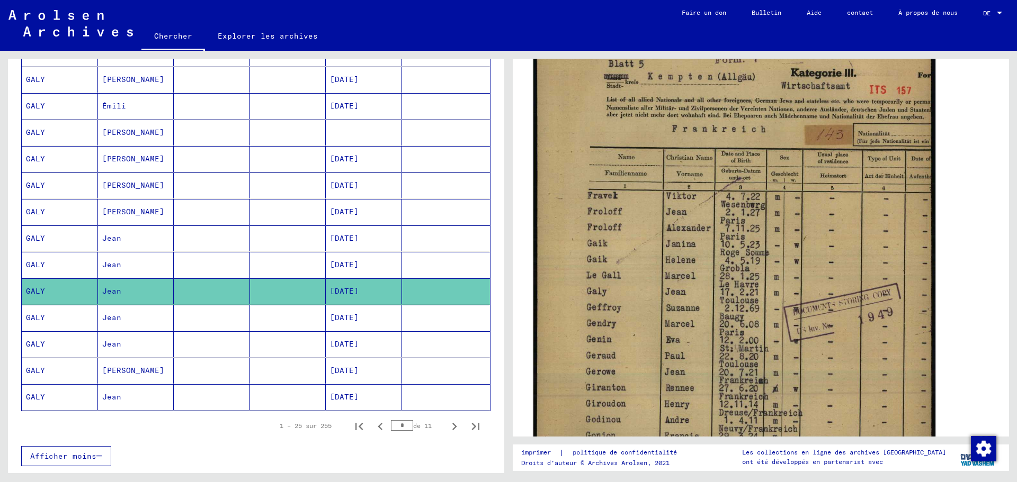
scroll to position [265, 0]
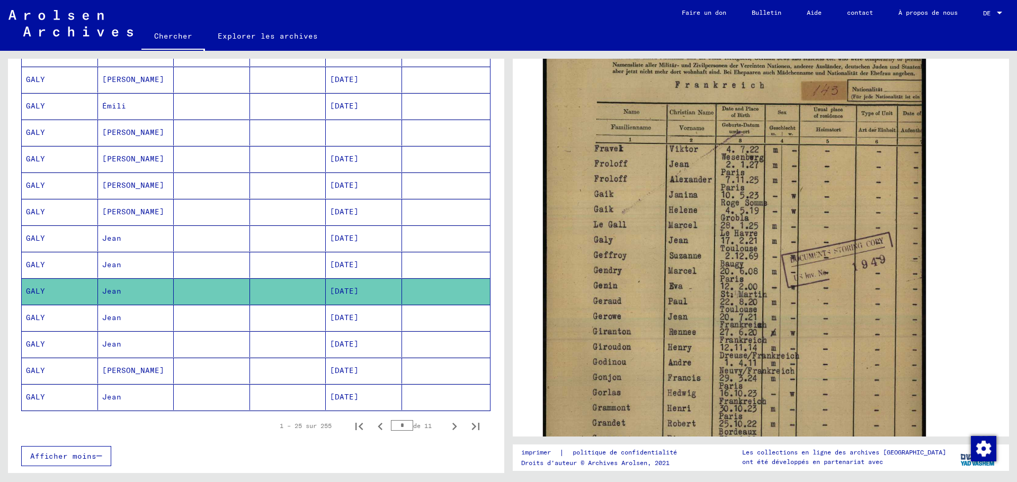
click at [353, 317] on font "[DATE]" at bounding box center [344, 318] width 29 height 10
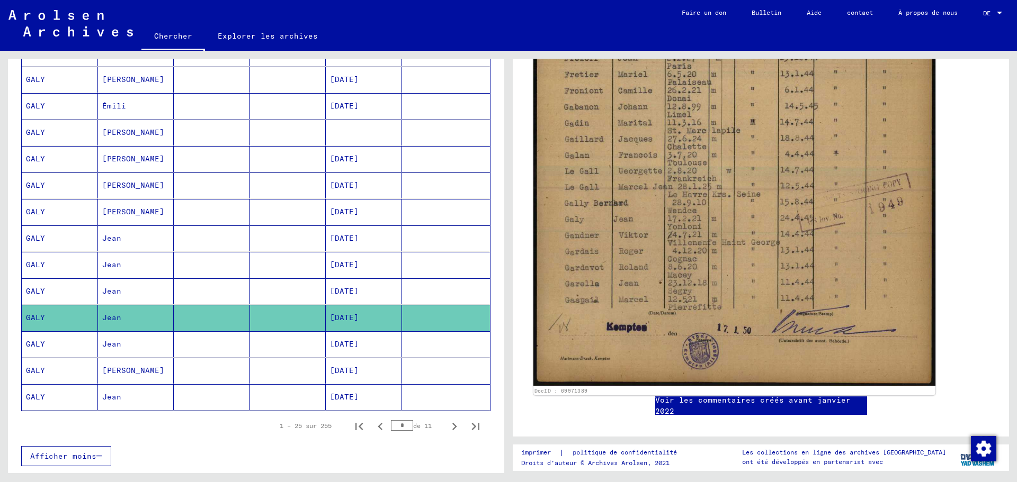
scroll to position [424, 0]
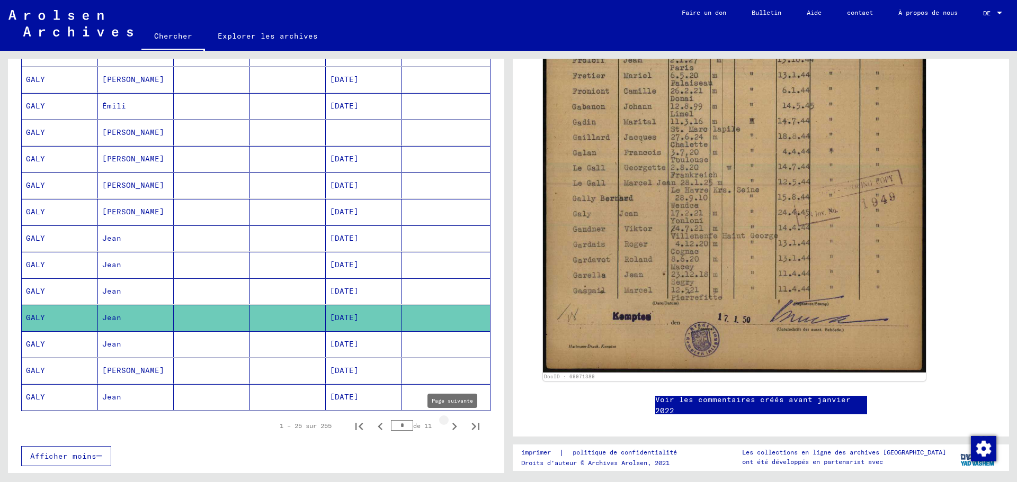
click at [447, 425] on icon "Page suivante" at bounding box center [454, 426] width 15 height 15
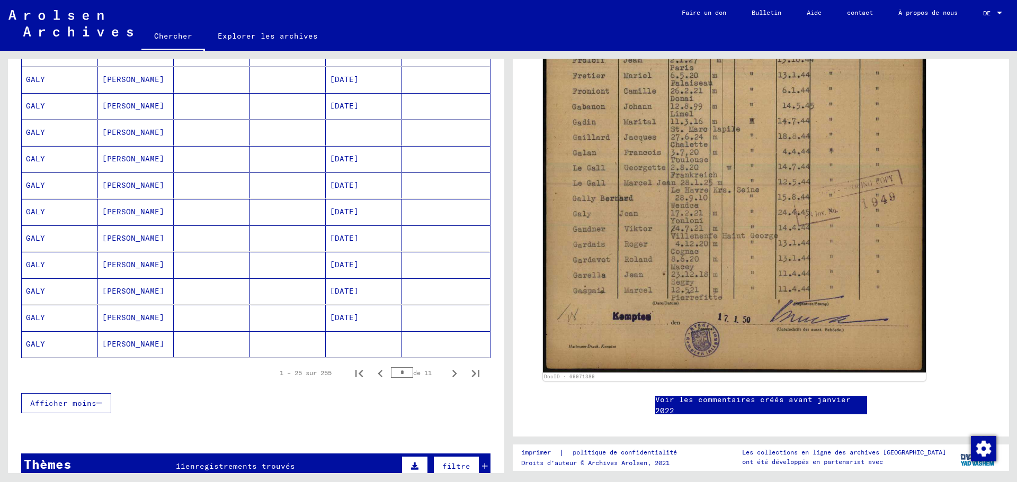
scroll to position [582, 0]
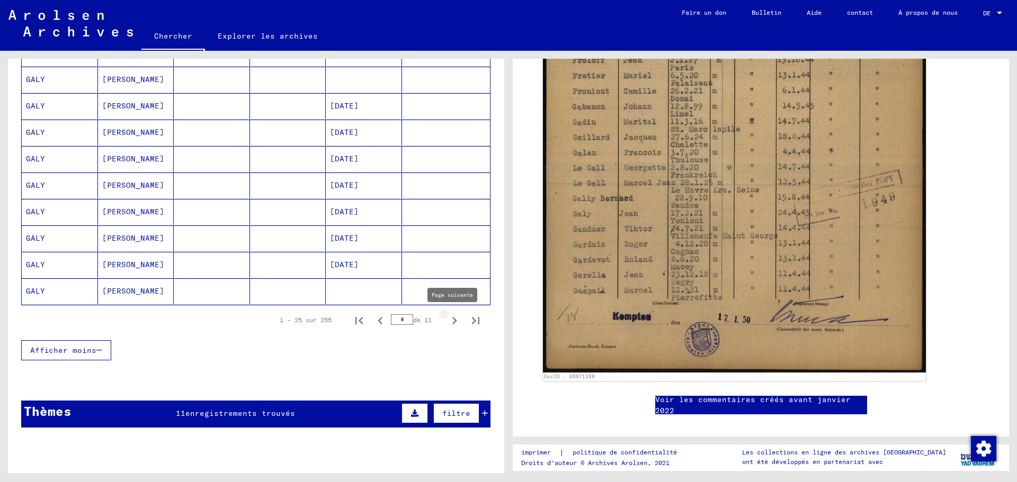
click at [447, 321] on icon "Page suivante" at bounding box center [454, 320] width 15 height 15
click at [349, 186] on font "[DATE]" at bounding box center [344, 186] width 29 height 10
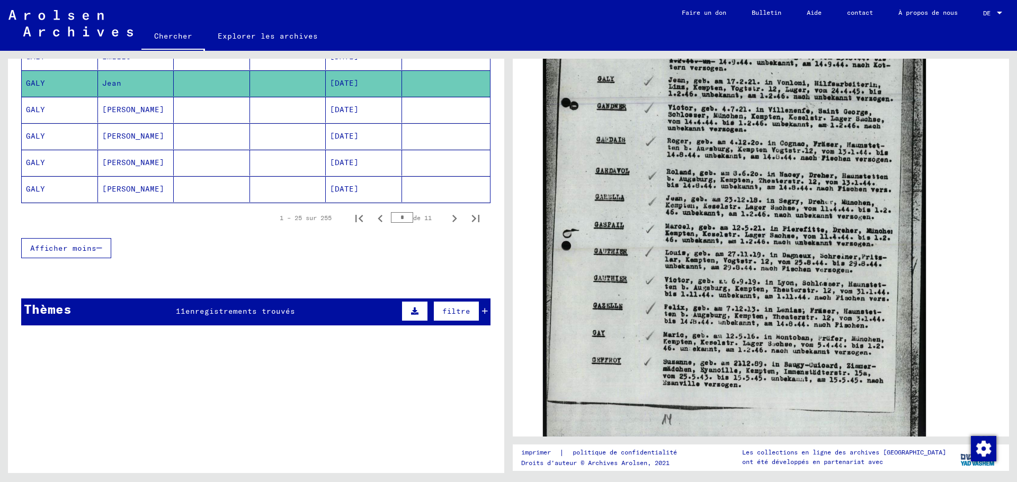
scroll to position [688, 0]
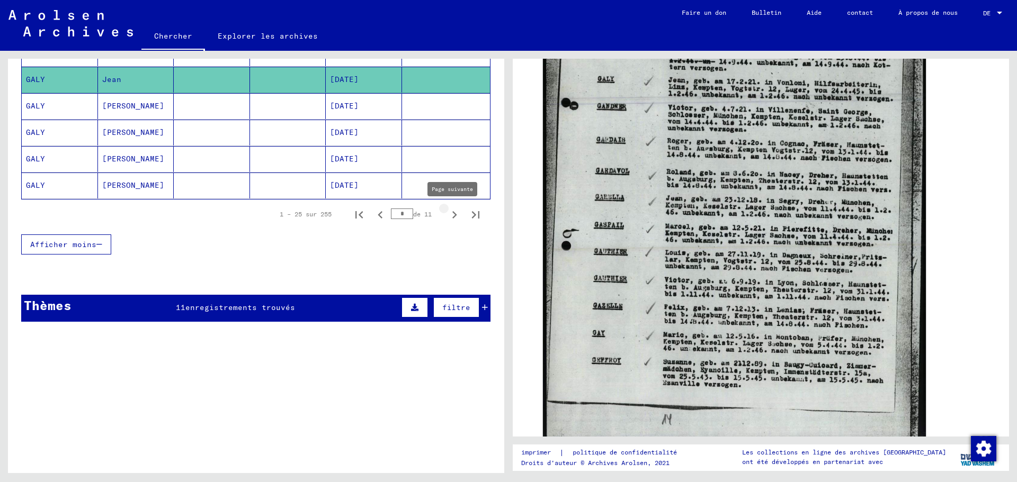
click at [447, 213] on icon "Page suivante" at bounding box center [454, 215] width 15 height 15
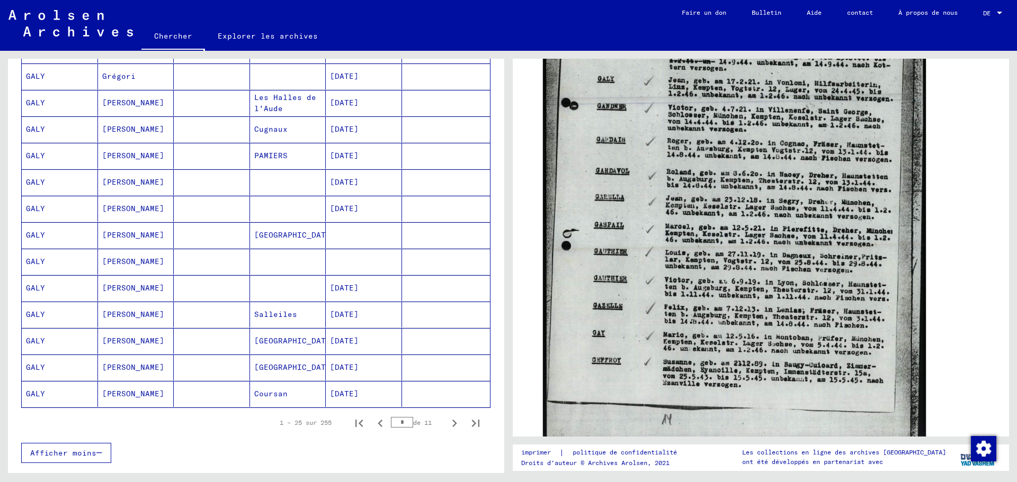
scroll to position [529, 0]
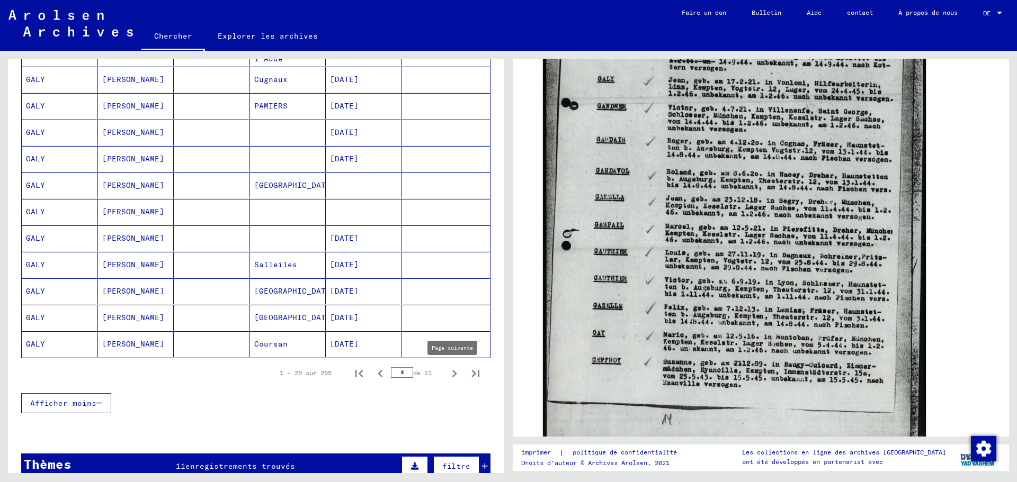
click at [452, 373] on icon "Page suivante" at bounding box center [454, 373] width 5 height 7
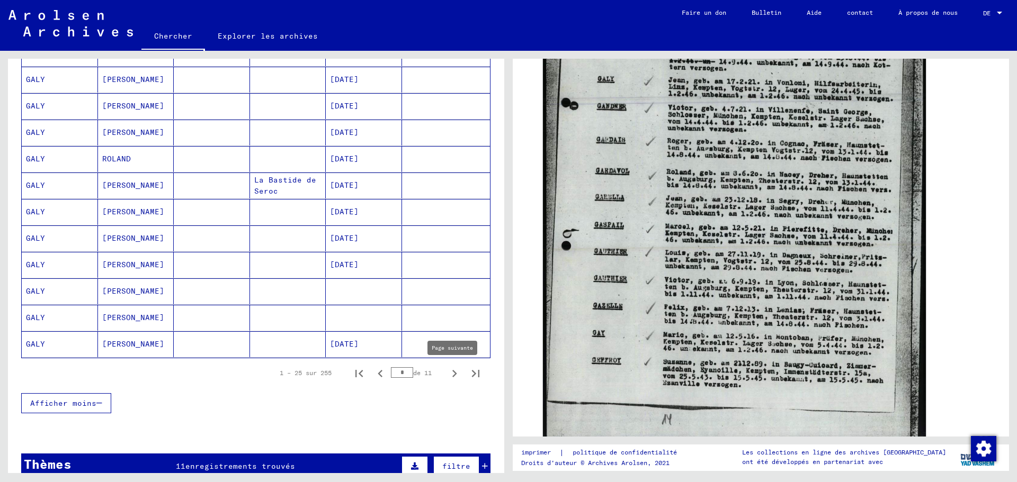
click at [452, 372] on icon "Page suivante" at bounding box center [454, 373] width 5 height 7
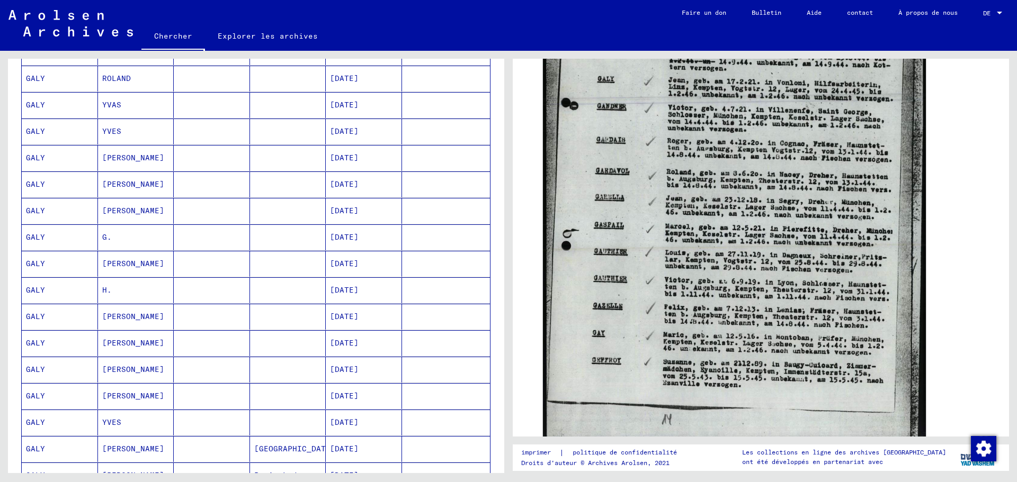
scroll to position [265, 0]
click at [354, 341] on font "[DATE]" at bounding box center [344, 344] width 29 height 10
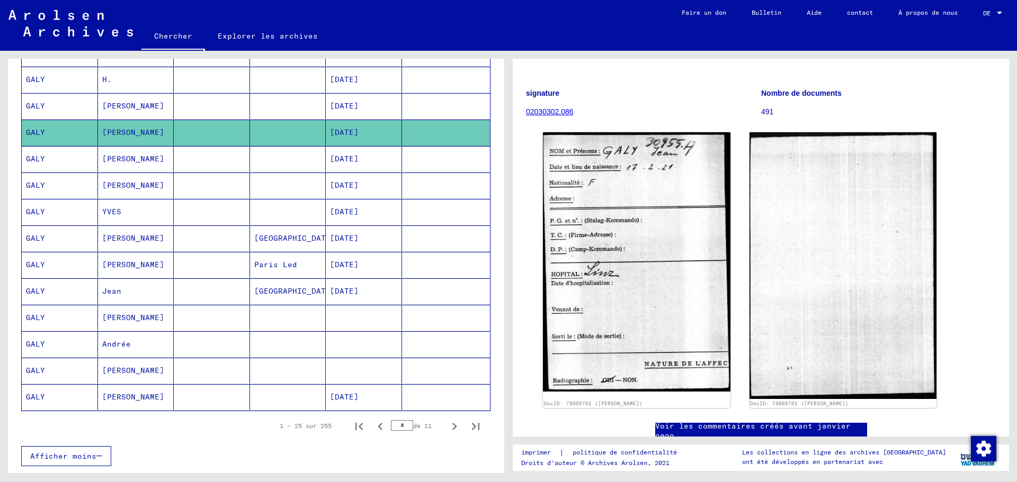
scroll to position [529, 0]
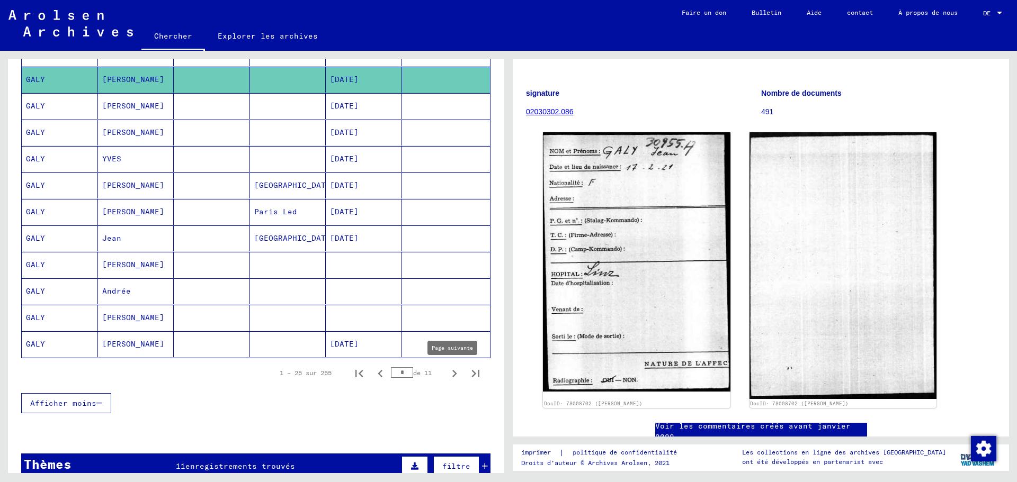
click at [447, 374] on icon "Page suivante" at bounding box center [454, 373] width 15 height 15
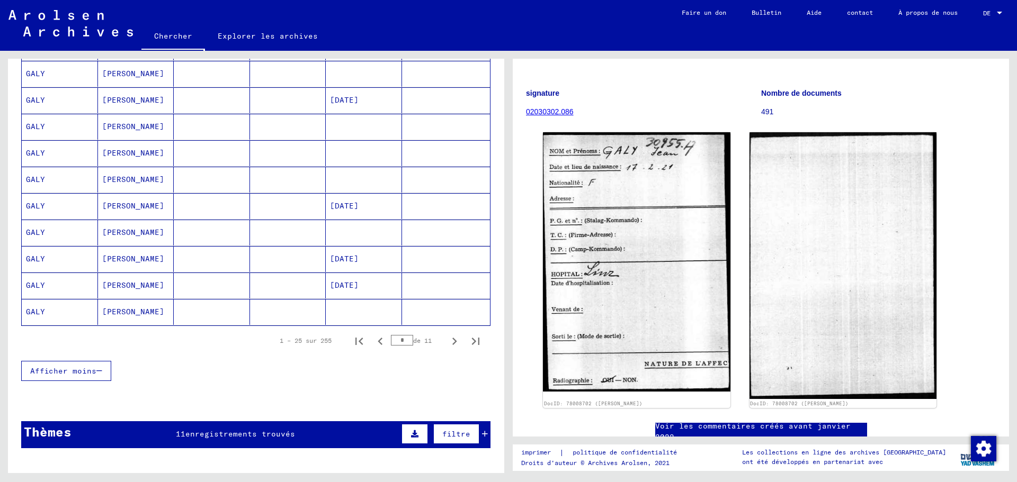
scroll to position [582, 0]
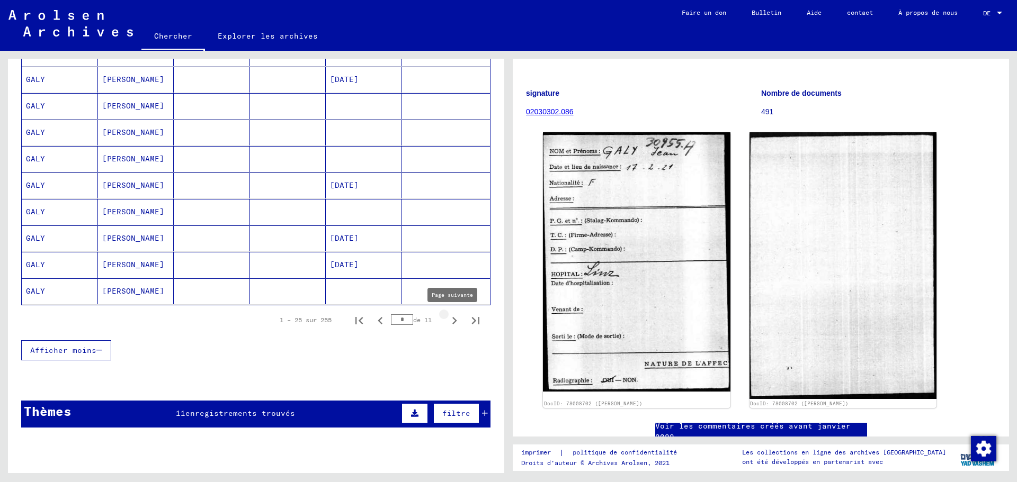
click at [447, 320] on icon "Page suivante" at bounding box center [454, 320] width 15 height 15
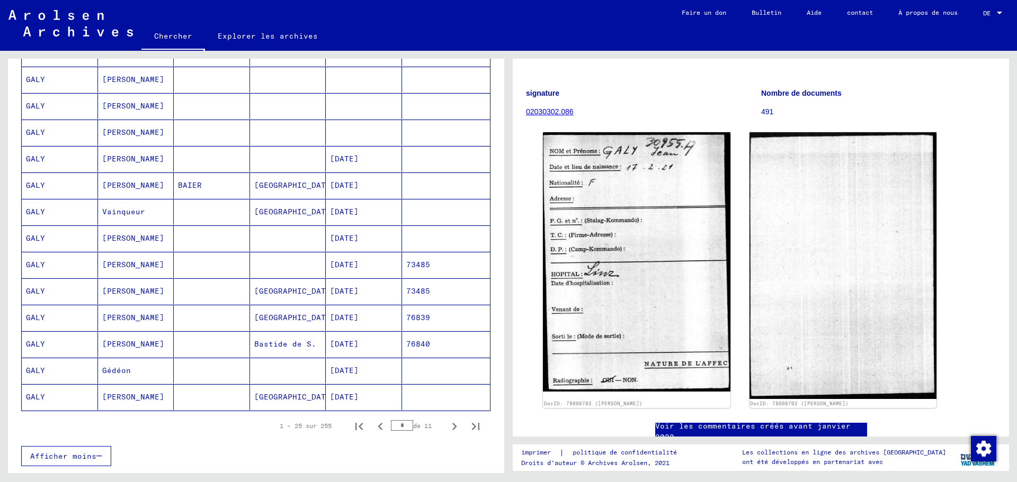
scroll to position [529, 0]
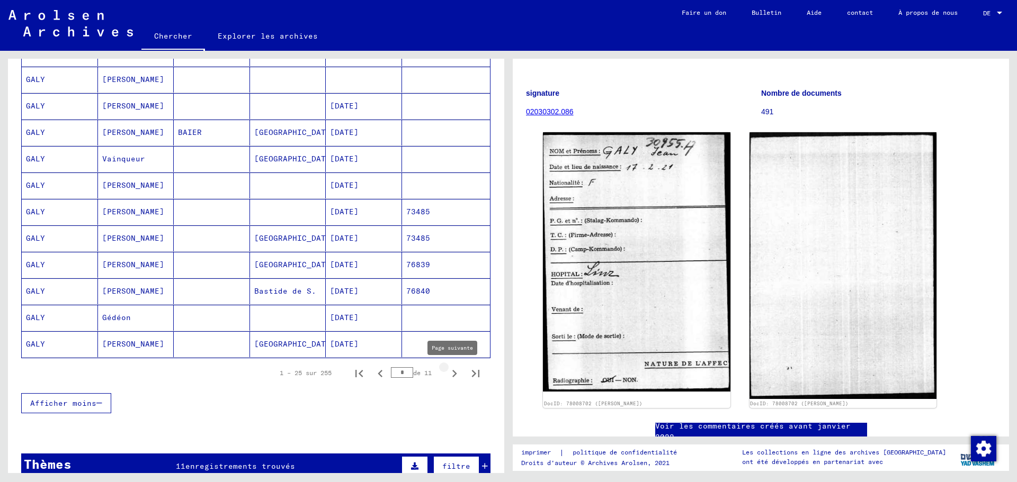
click at [452, 373] on icon "Page suivante" at bounding box center [454, 373] width 5 height 7
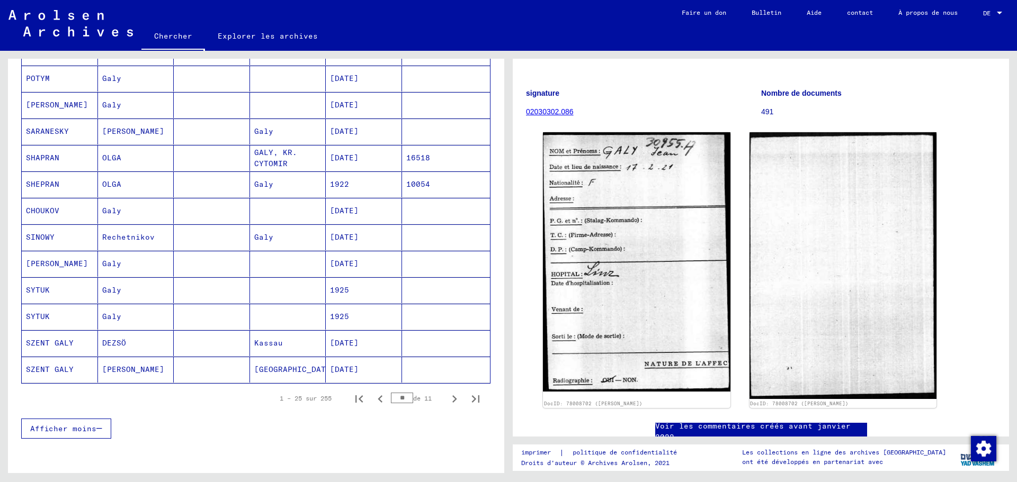
scroll to position [582, 0]
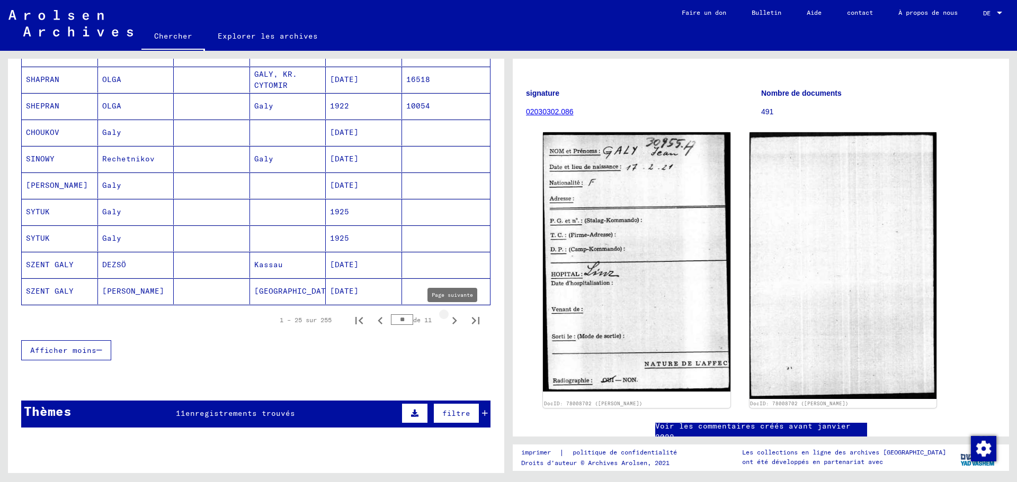
click at [447, 321] on icon "Page suivante" at bounding box center [454, 320] width 15 height 15
type input "**"
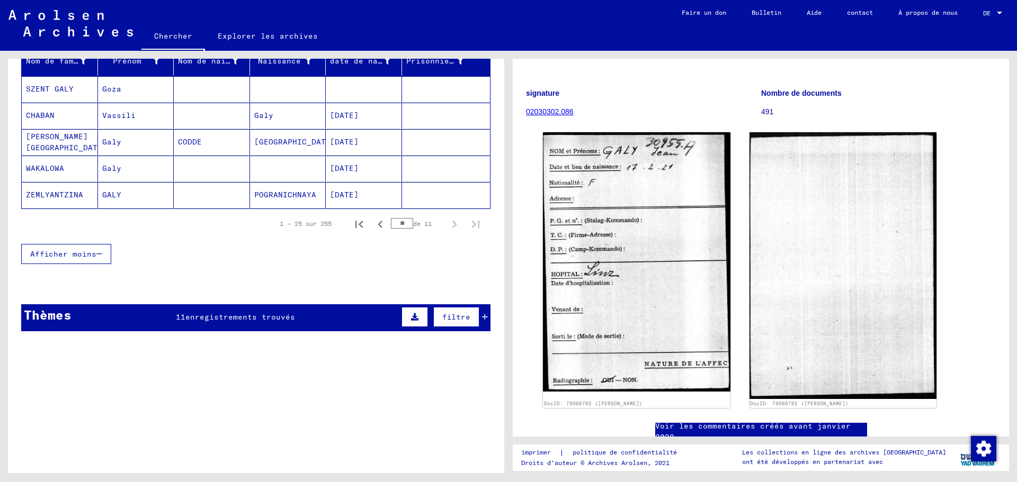
scroll to position [0, 0]
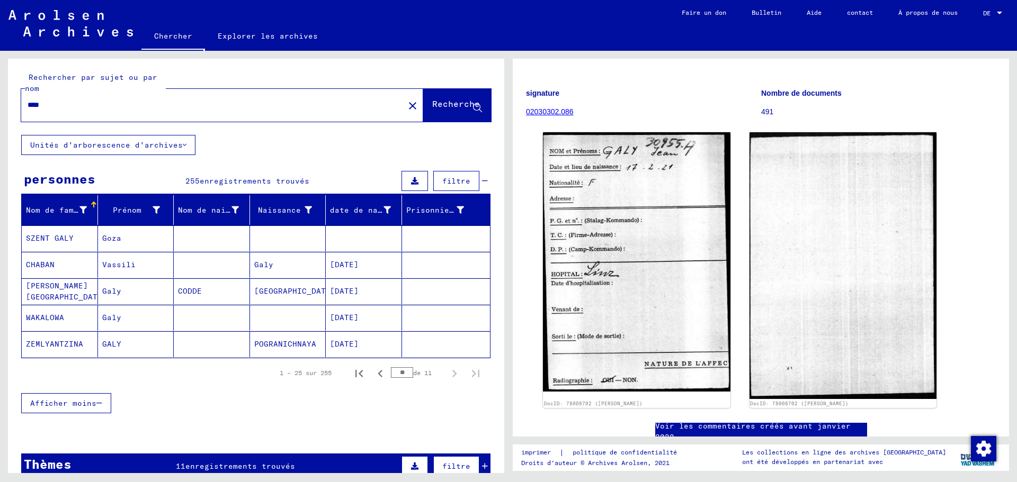
click at [262, 38] on font "Explorer les archives" at bounding box center [268, 36] width 100 height 10
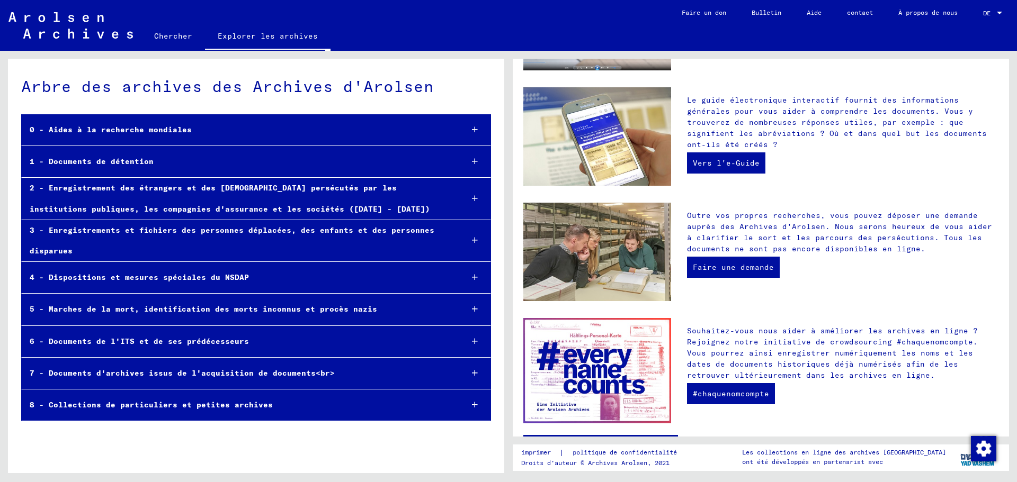
scroll to position [300, 0]
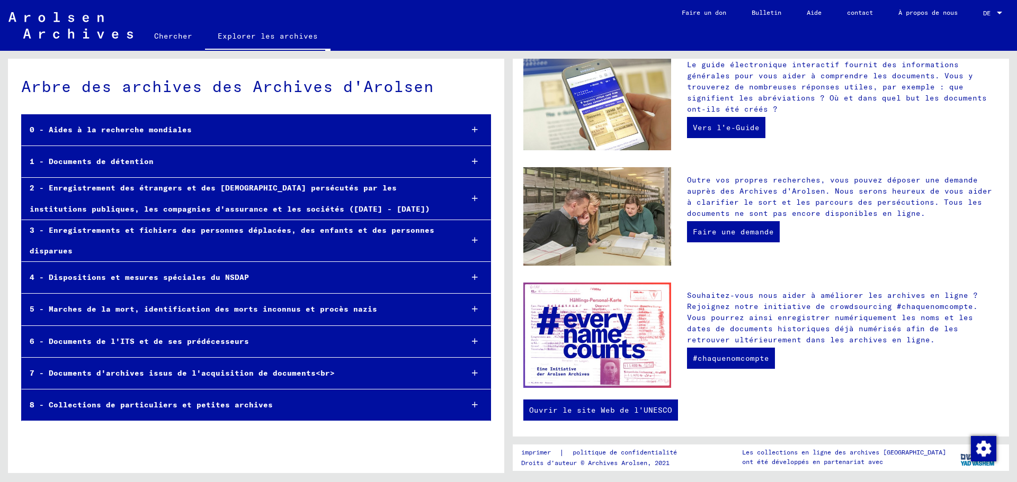
click at [474, 159] on icon at bounding box center [475, 161] width 6 height 7
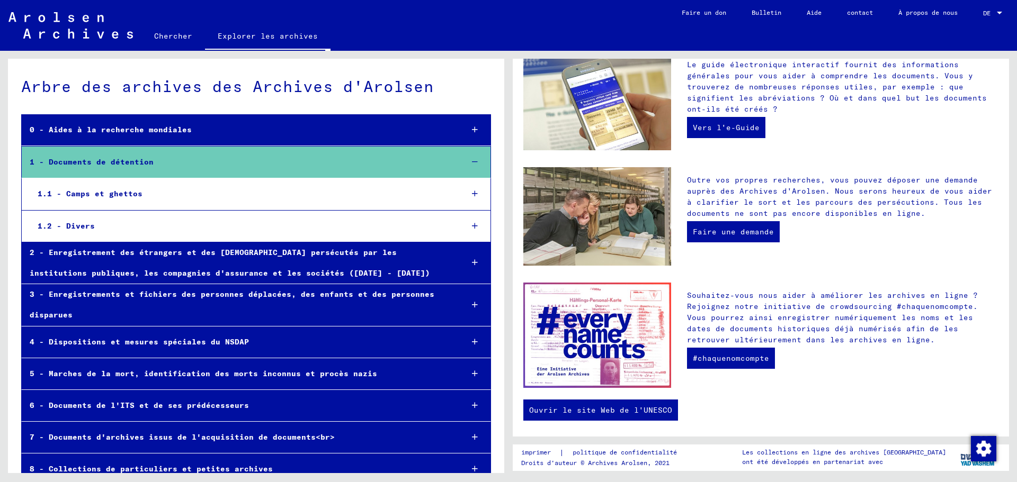
click at [169, 197] on div "1.1 - Camps et ghettos" at bounding box center [242, 194] width 424 height 21
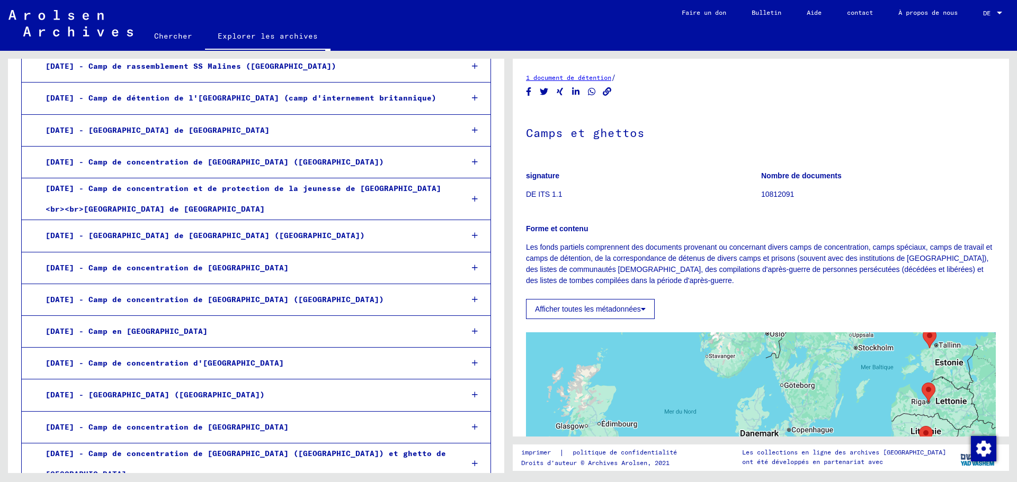
scroll to position [953, 0]
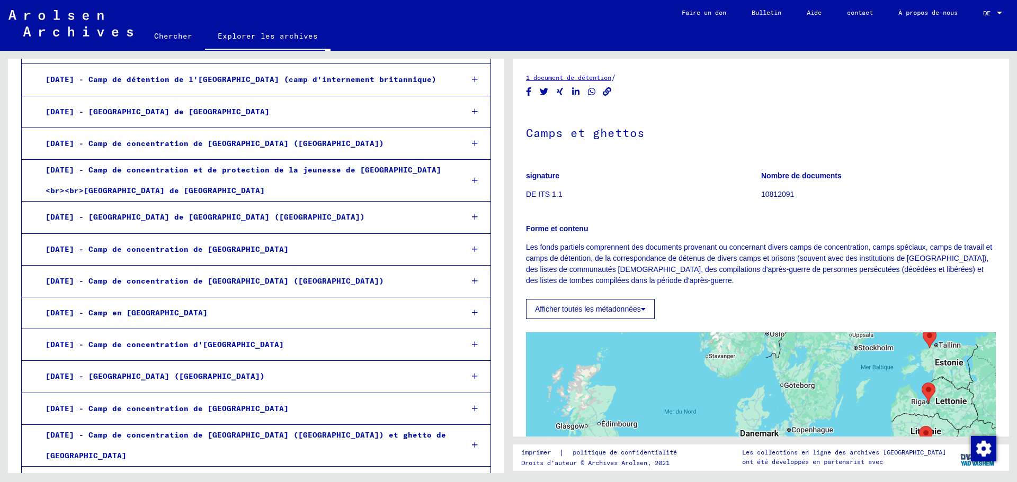
click at [449, 98] on mat-tree-node "[DATE] - [GEOGRAPHIC_DATA] de [GEOGRAPHIC_DATA]" at bounding box center [256, 112] width 470 height 32
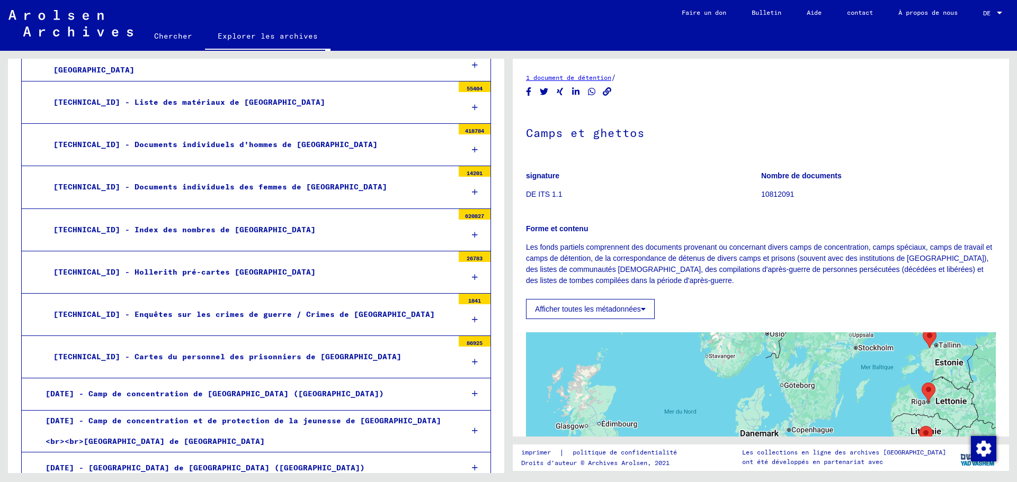
scroll to position [1058, 0]
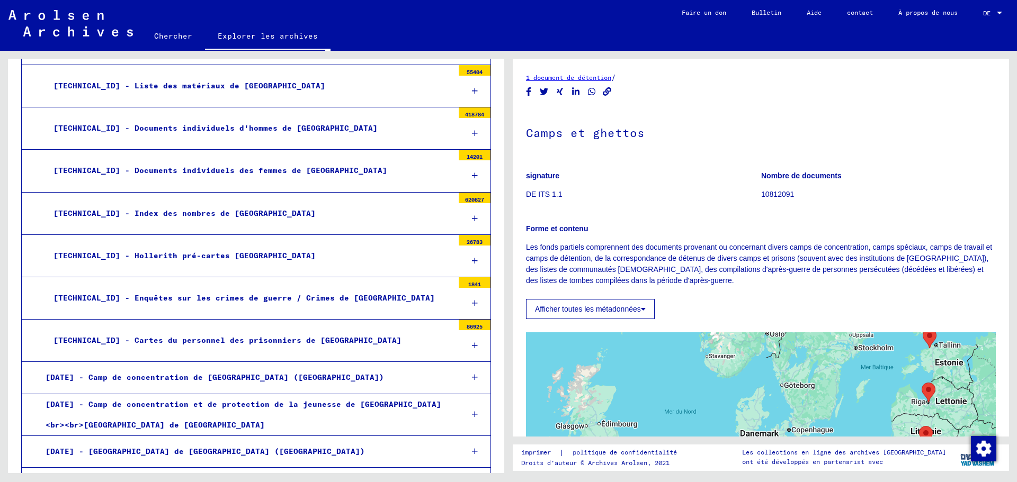
click at [296, 336] on font "[TECHNICAL_ID] - Cartes du personnel des prisonniers de [GEOGRAPHIC_DATA]" at bounding box center [227, 341] width 348 height 10
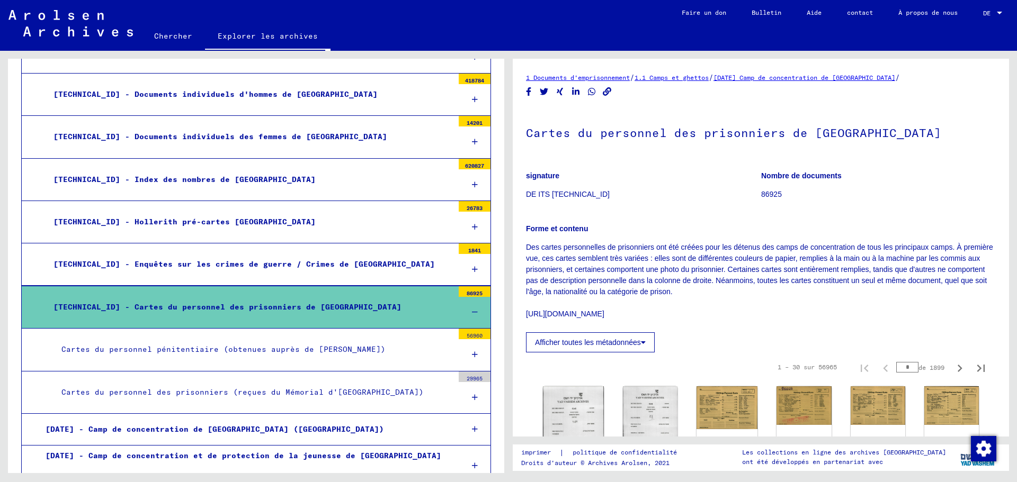
scroll to position [1111, 0]
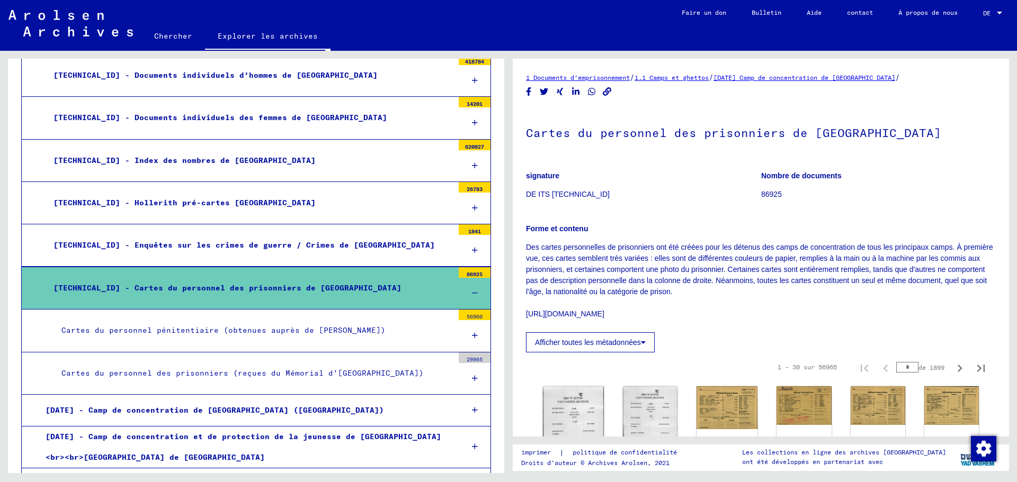
click at [187, 369] on font "Cartes du personnel des prisonniers (reçues du Mémorial d'[GEOGRAPHIC_DATA])" at bounding box center [242, 374] width 362 height 10
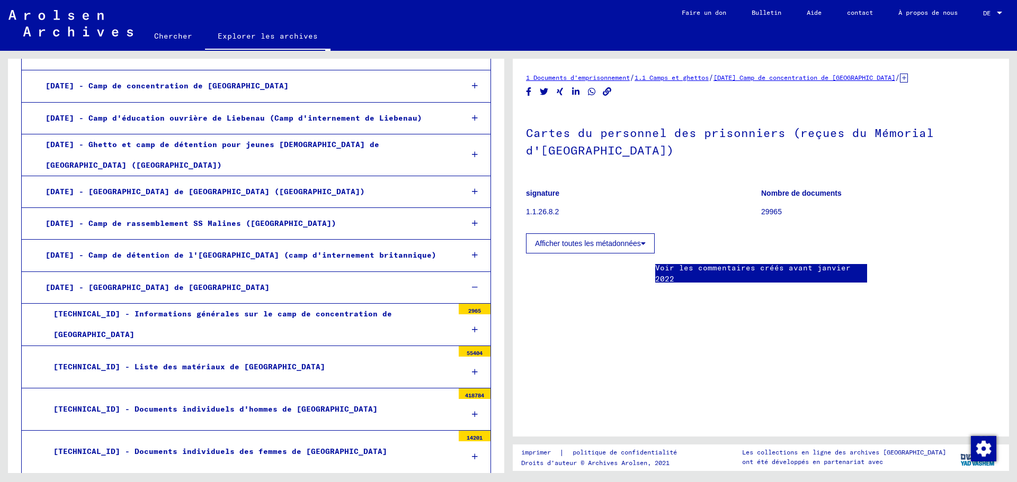
scroll to position [687, 0]
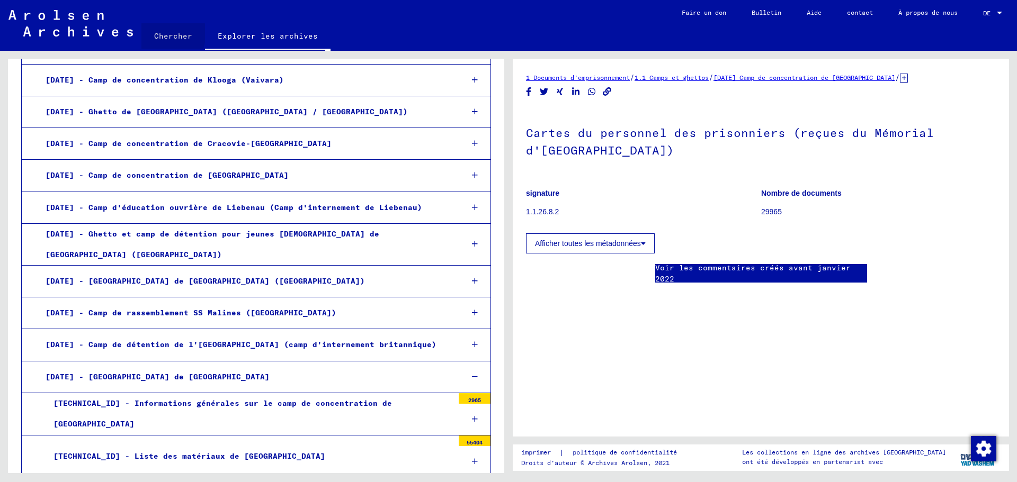
click at [161, 33] on font "Chercher" at bounding box center [173, 36] width 38 height 10
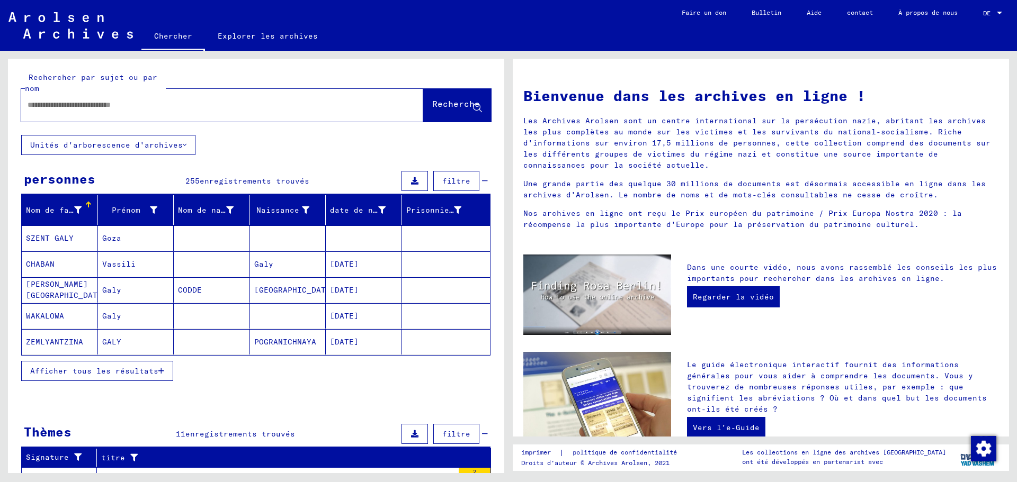
click at [29, 102] on input "text" at bounding box center [210, 105] width 364 height 11
type input "*********"
click at [442, 108] on font "Recherche" at bounding box center [456, 103] width 48 height 11
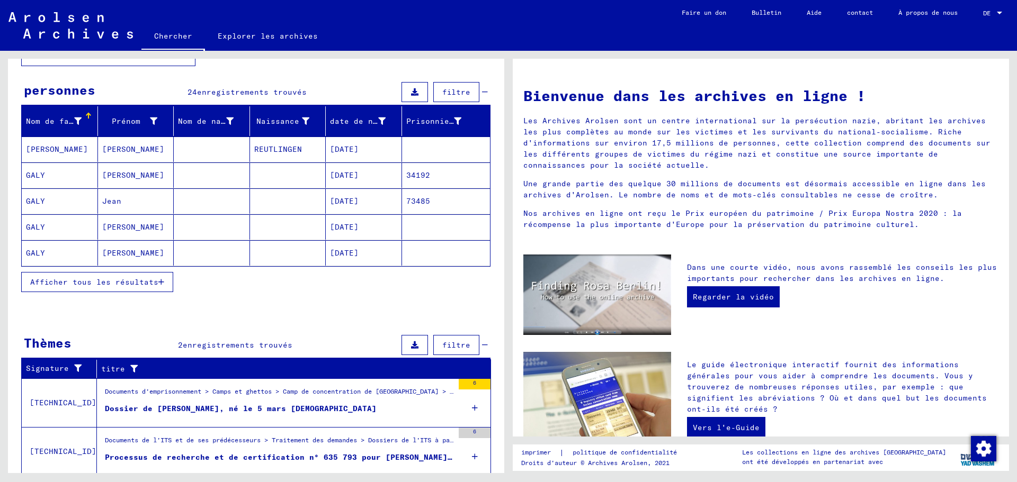
scroll to position [70, 0]
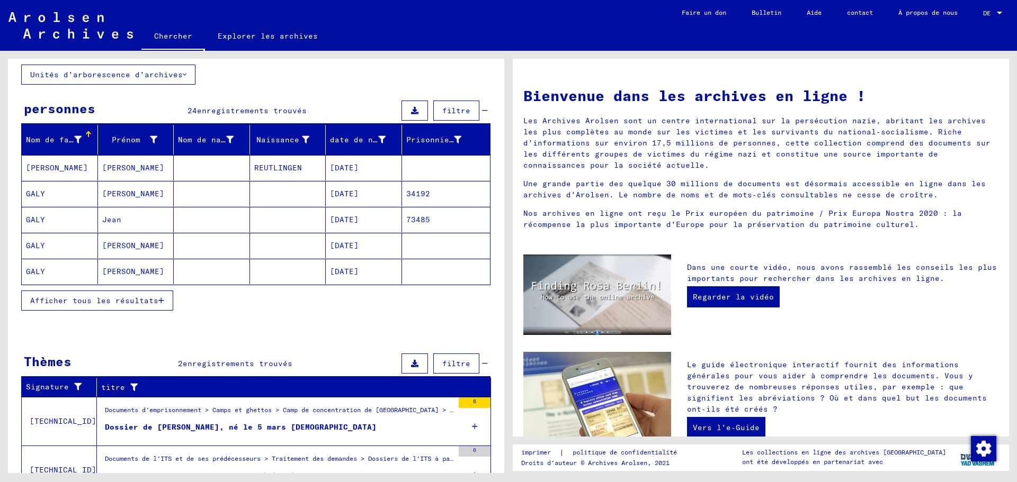
click at [139, 298] on font "Afficher tous les résultats" at bounding box center [94, 301] width 128 height 10
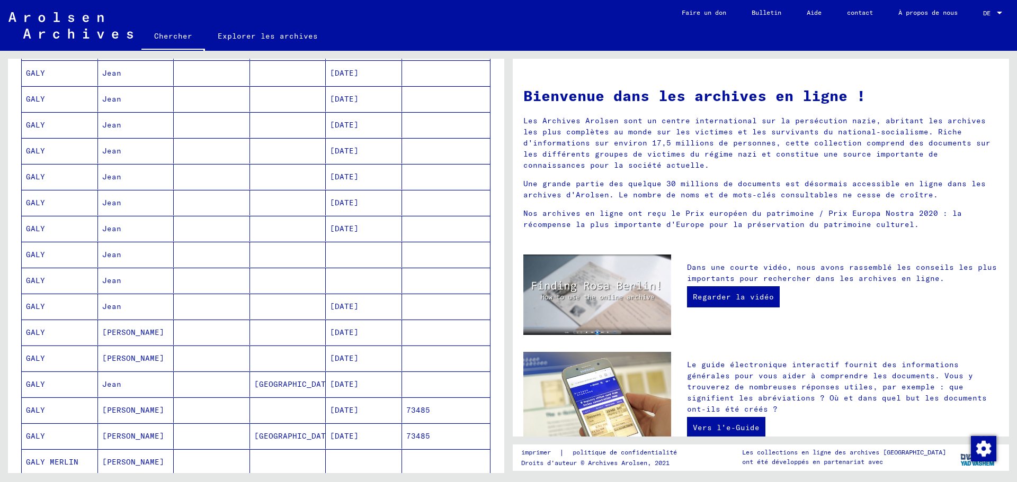
scroll to position [388, 0]
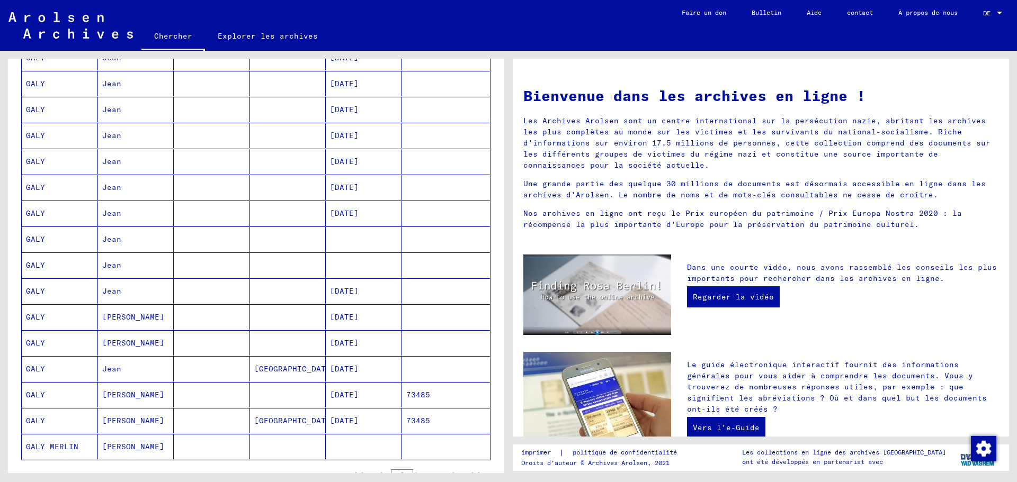
click at [346, 315] on font "[DATE]" at bounding box center [344, 317] width 29 height 10
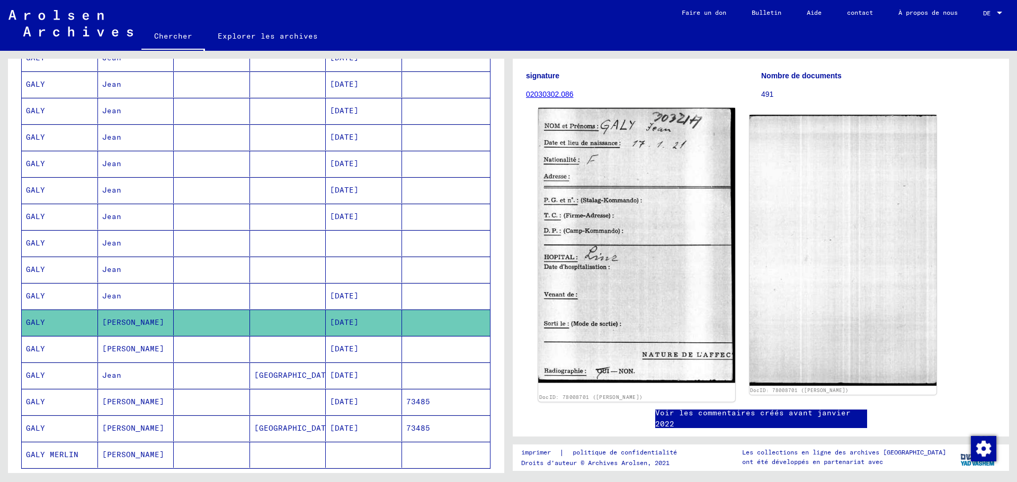
scroll to position [106, 0]
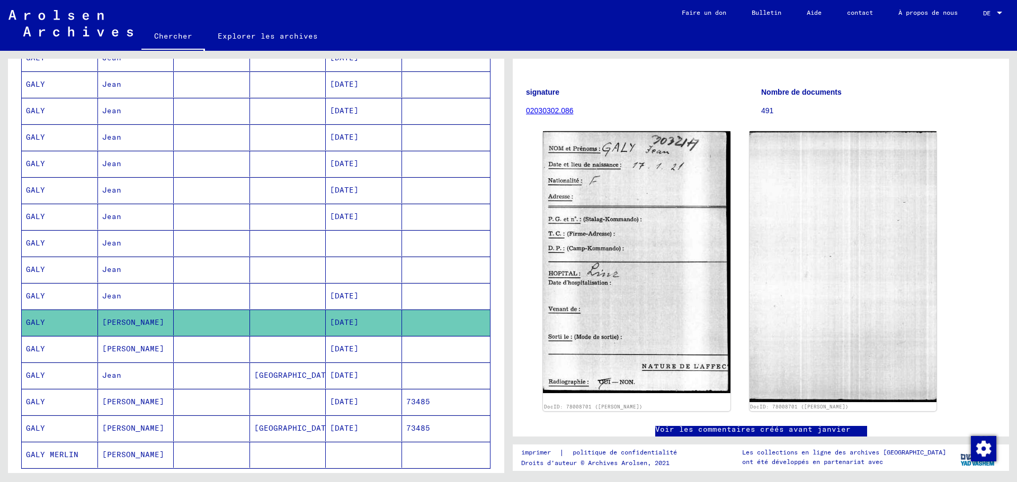
click at [337, 293] on font "[DATE]" at bounding box center [344, 296] width 29 height 10
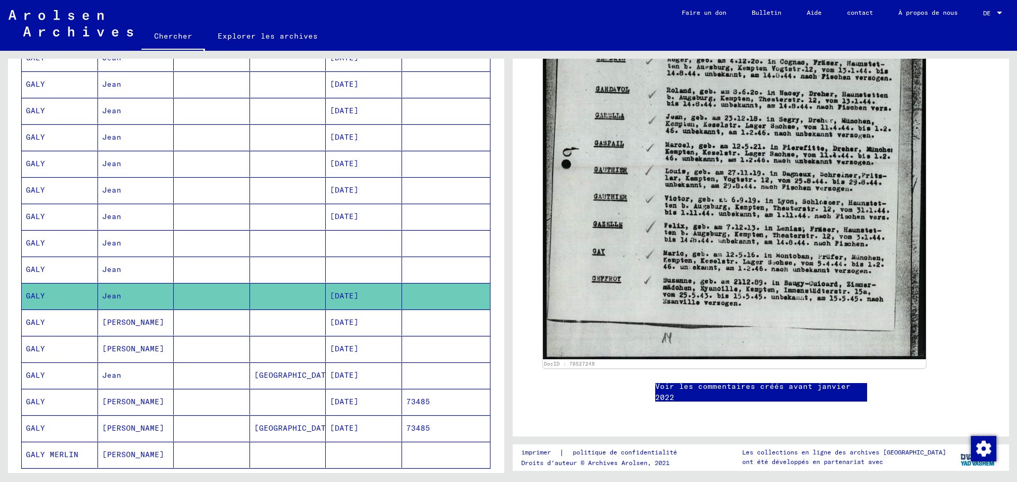
scroll to position [582, 0]
click at [347, 347] on font "[DATE]" at bounding box center [344, 349] width 29 height 10
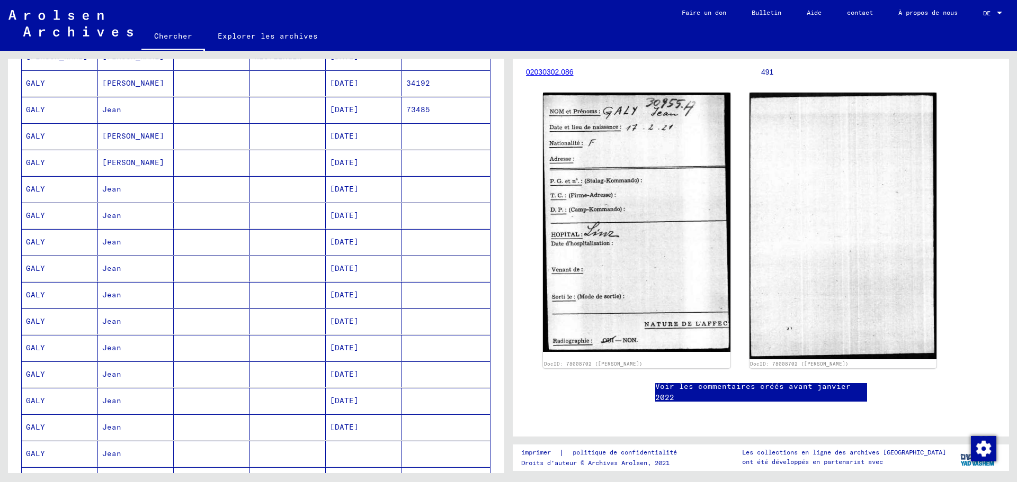
scroll to position [181, 0]
click at [347, 270] on font "[DATE]" at bounding box center [344, 270] width 29 height 10
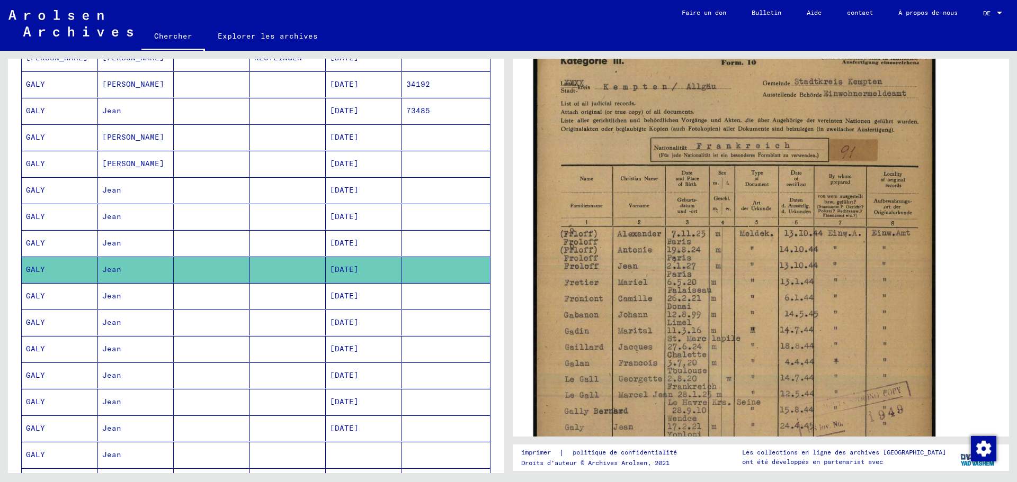
scroll to position [265, 0]
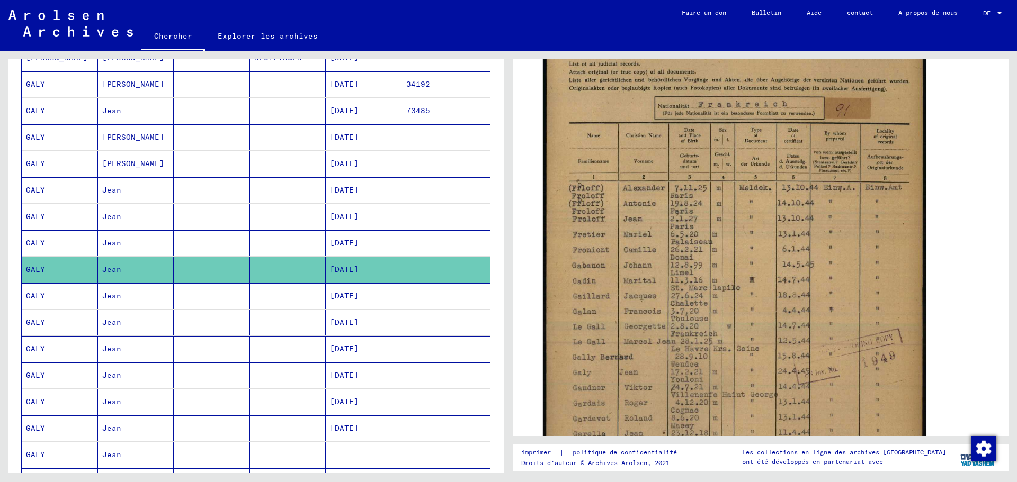
click at [353, 240] on font "[DATE]" at bounding box center [344, 243] width 29 height 10
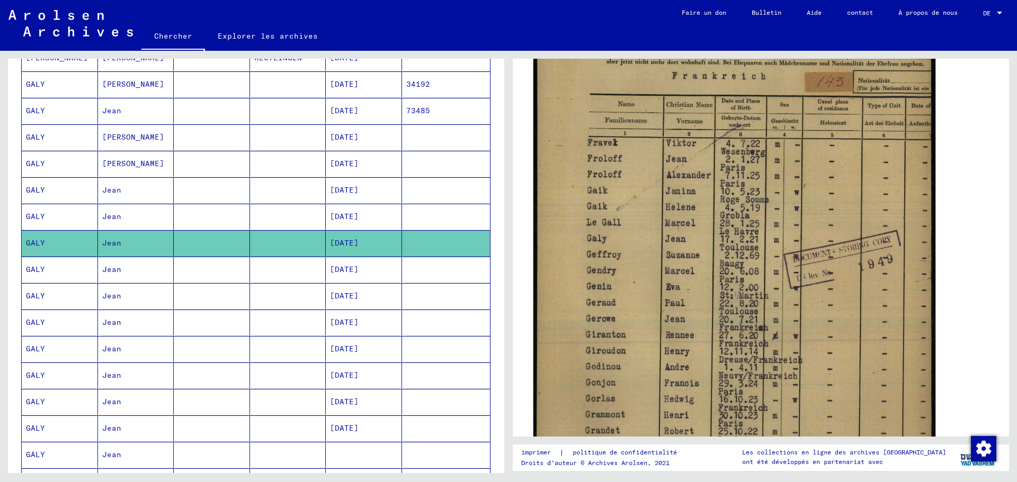
scroll to position [212, 0]
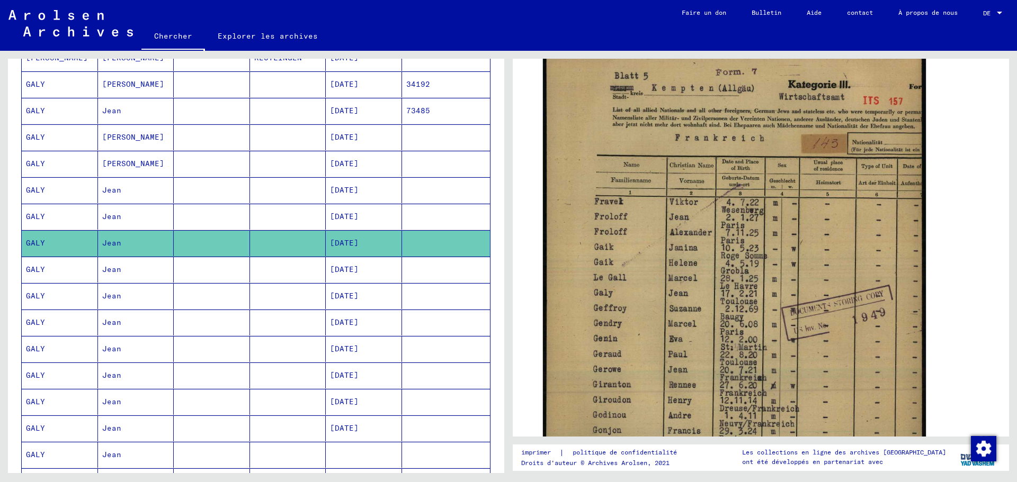
click at [346, 212] on font "[DATE]" at bounding box center [344, 217] width 29 height 10
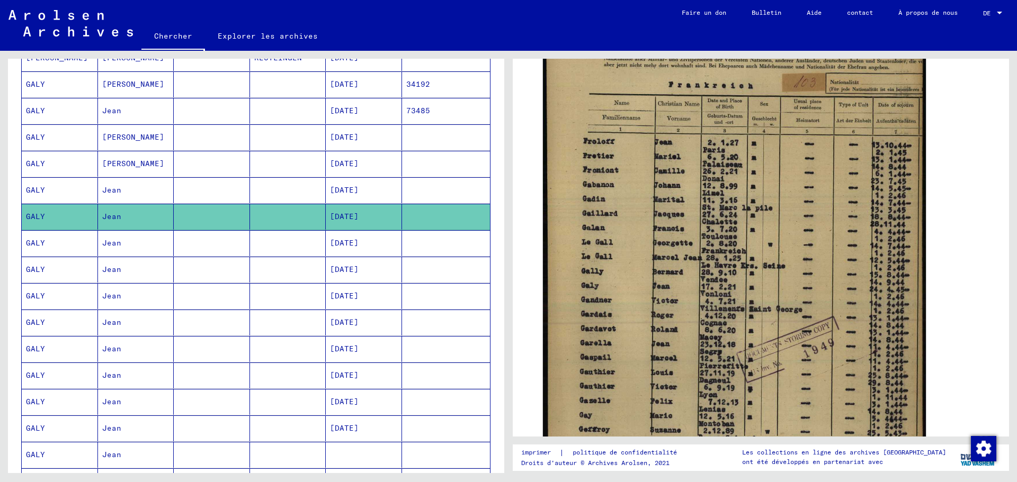
click at [339, 190] on font "[DATE]" at bounding box center [344, 190] width 29 height 10
